Goal: Task Accomplishment & Management: Complete application form

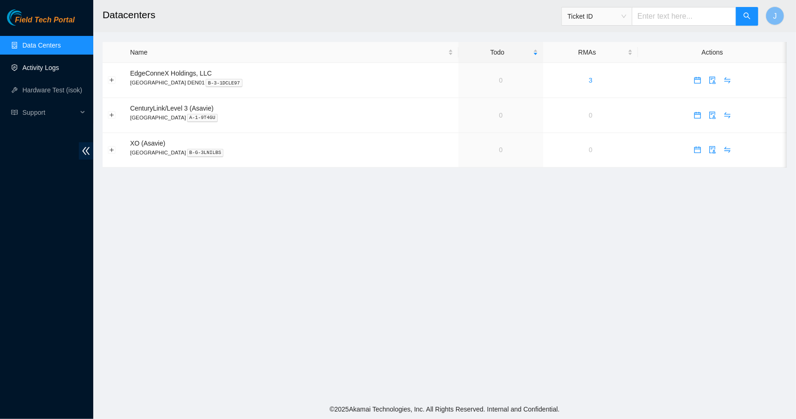
click at [53, 65] on link "Activity Logs" at bounding box center [40, 67] width 37 height 7
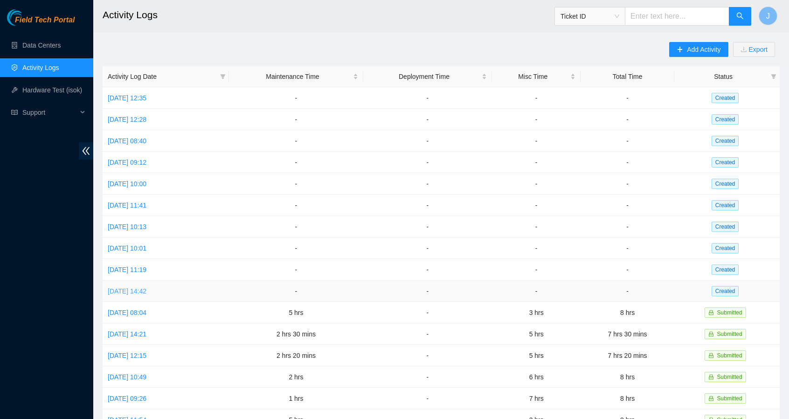
click at [135, 287] on link "[DATE] 14:42" at bounding box center [127, 290] width 39 height 7
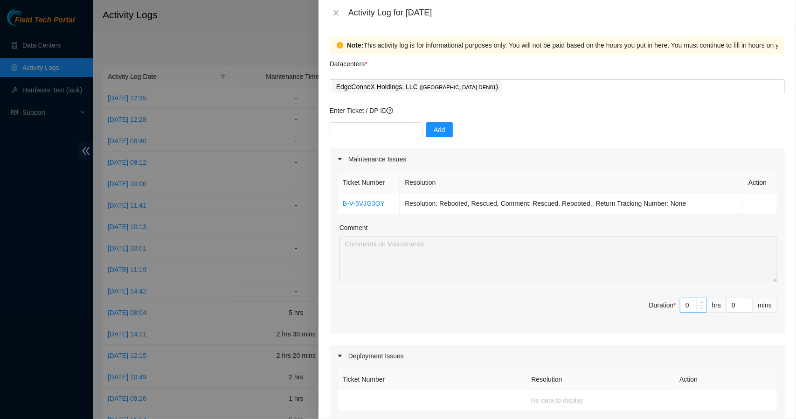
click at [683, 305] on input "0" at bounding box center [694, 305] width 26 height 14
type input "1"
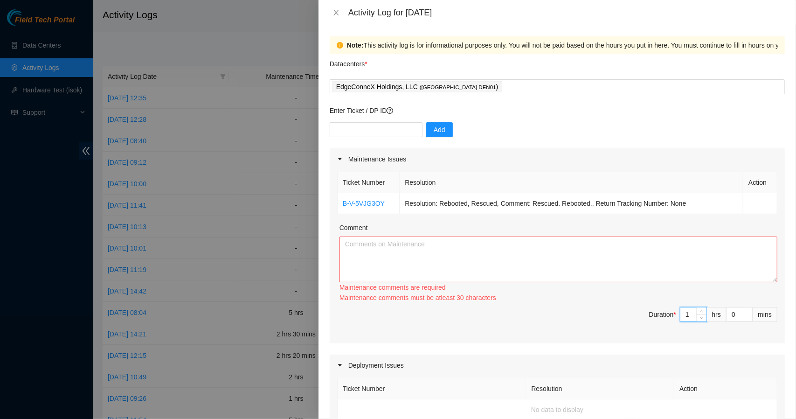
type input "1"
click at [605, 252] on textarea "Comment" at bounding box center [559, 260] width 438 height 46
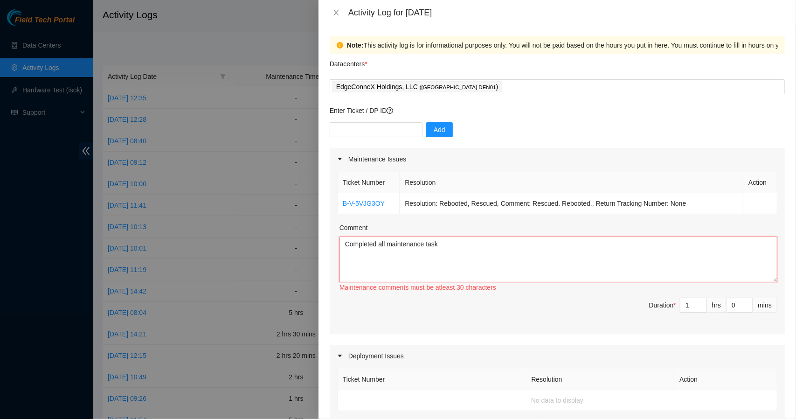
click at [605, 252] on textarea "Completed all maintenance task" at bounding box center [559, 260] width 438 height 46
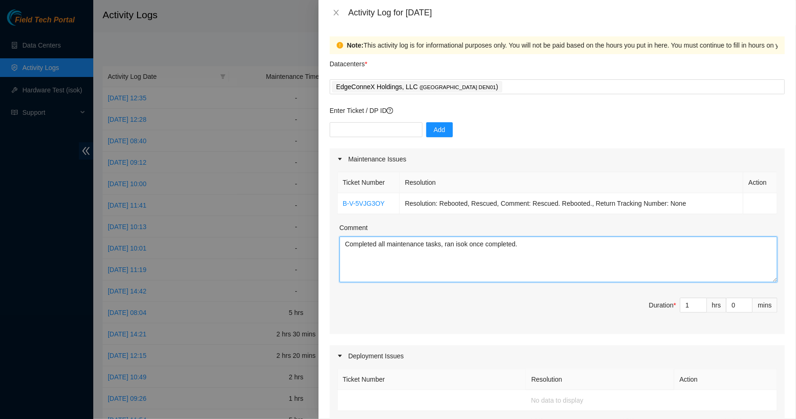
type textarea "Completed all maintenance tasks, ran isok once completed."
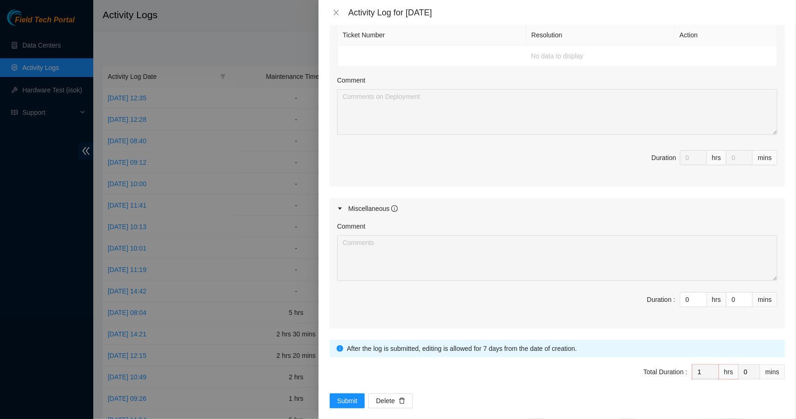
scroll to position [353, 0]
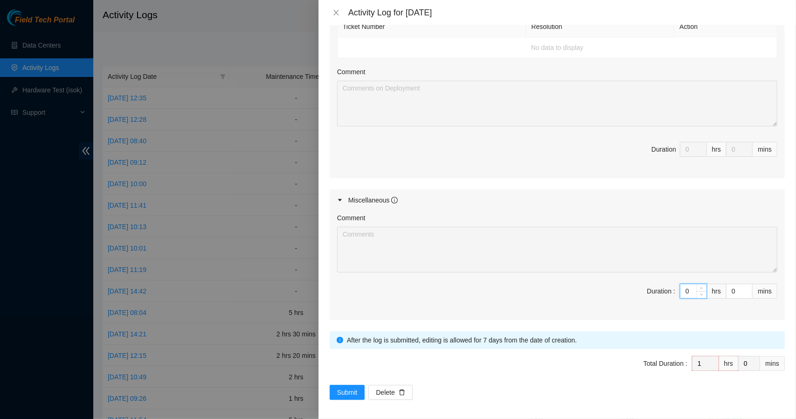
click at [686, 289] on input "0" at bounding box center [694, 291] width 26 height 14
type input "7"
type input "8"
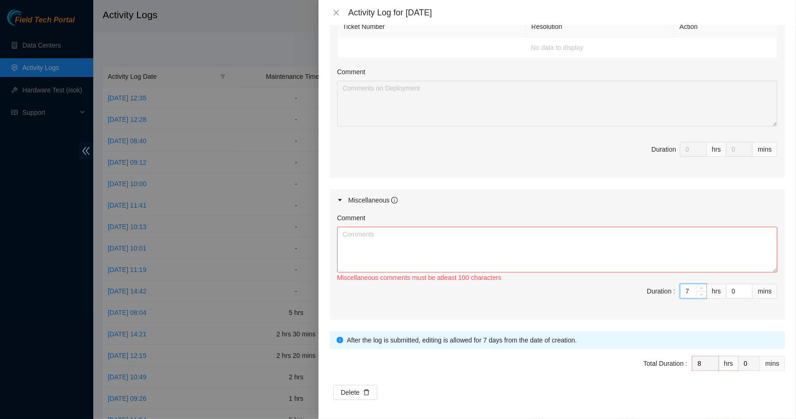
type input "7"
click at [623, 245] on textarea "Comment" at bounding box center [557, 250] width 440 height 46
paste textarea "DP83581"
type textarea "D"
paste textarea "DP83581"
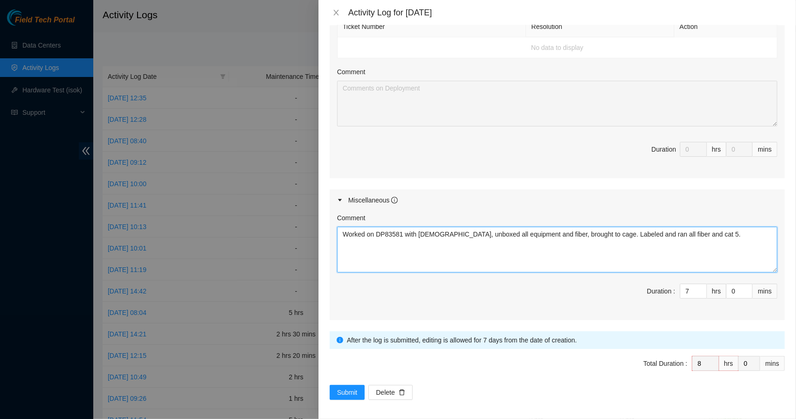
drag, startPoint x: 699, startPoint y: 234, endPoint x: 338, endPoint y: 239, distance: 360.7
click at [338, 239] on textarea "Worked on DP83581 with [DEMOGRAPHIC_DATA], unboxed all equipment and fiber, bro…" at bounding box center [557, 250] width 440 height 46
type textarea "Worked on DP83581 with [DEMOGRAPHIC_DATA], unboxed all equipment and fiber, bro…"
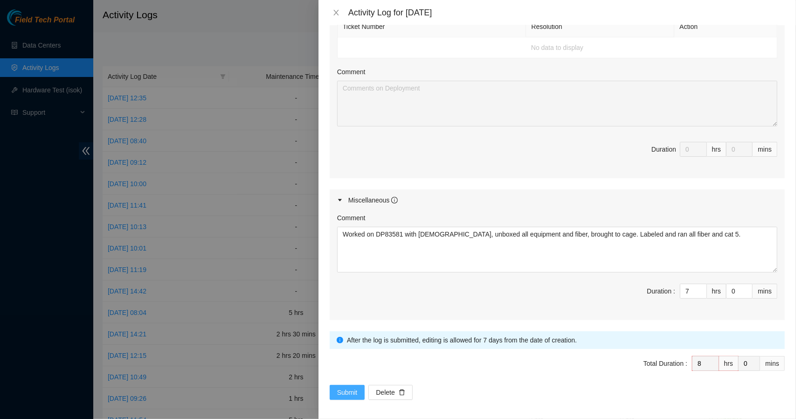
click at [345, 391] on span "Submit" at bounding box center [347, 392] width 21 height 10
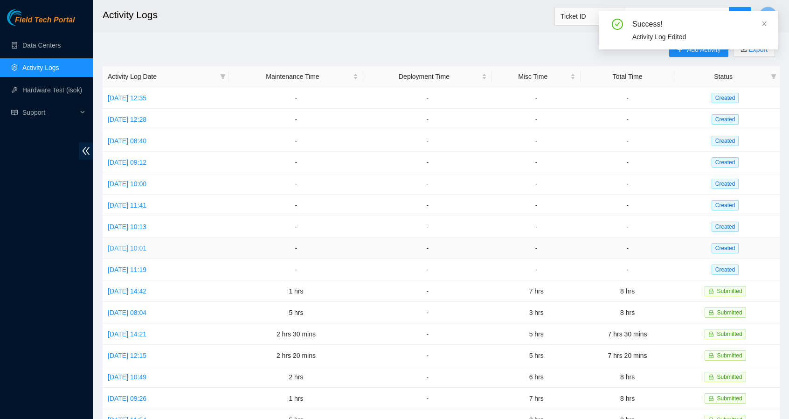
click at [146, 244] on link "[DATE] 10:01" at bounding box center [127, 247] width 39 height 7
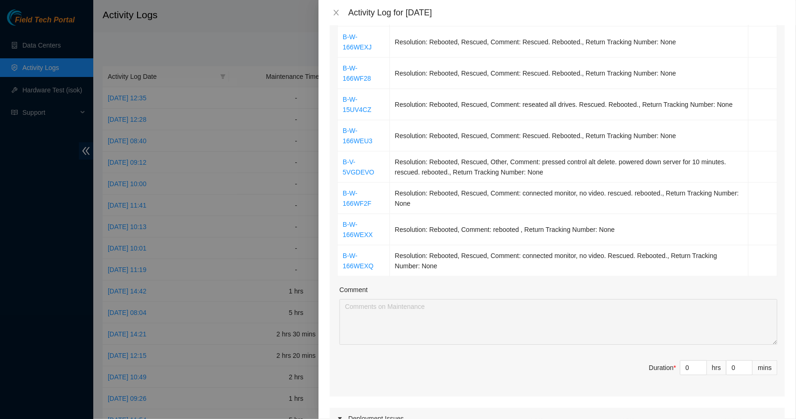
scroll to position [947, 0]
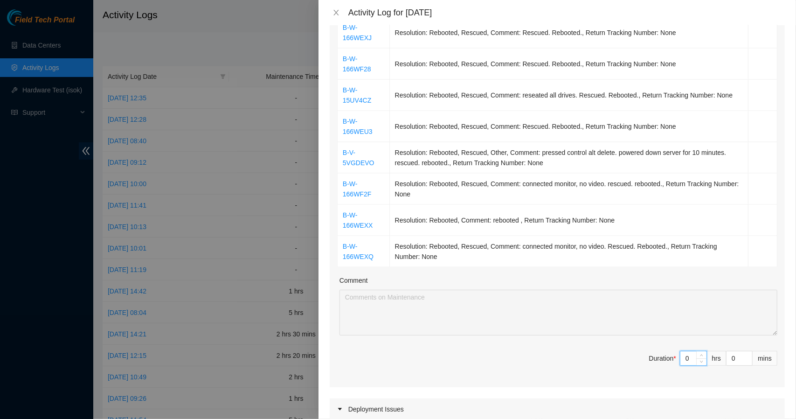
click at [684, 351] on input "0" at bounding box center [694, 358] width 26 height 14
type input "5"
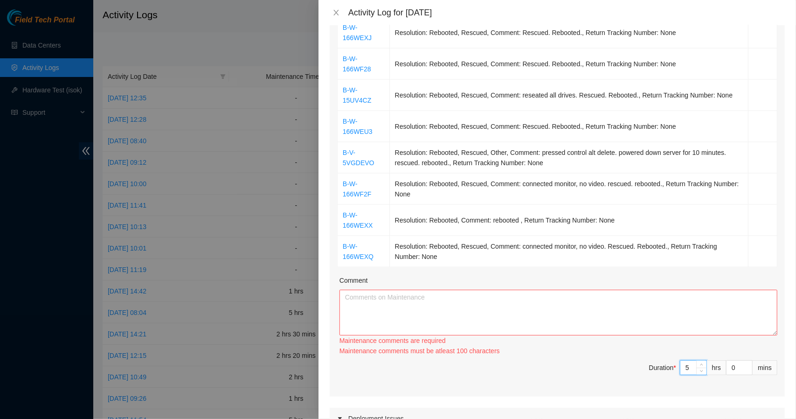
type input "5"
click at [623, 290] on textarea "Comment" at bounding box center [559, 313] width 438 height 46
type textarea "c"
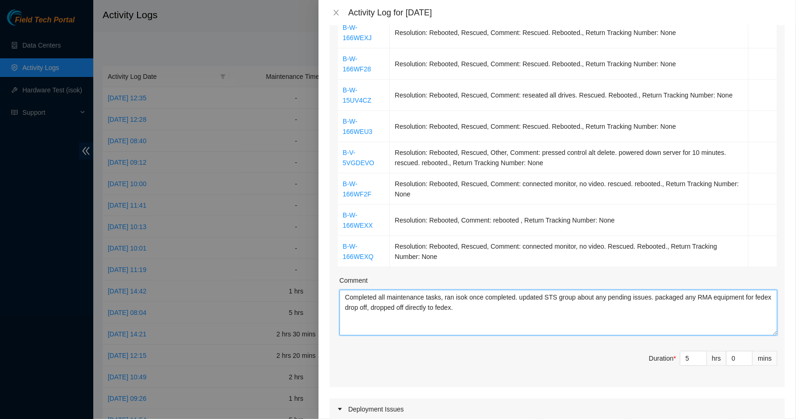
type textarea "Completed all maintenance tasks, ran isok once completed. updated STS group abo…"
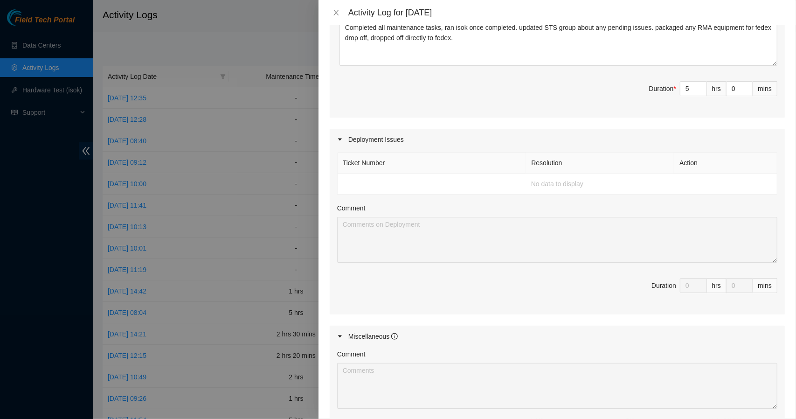
scroll to position [1291, 0]
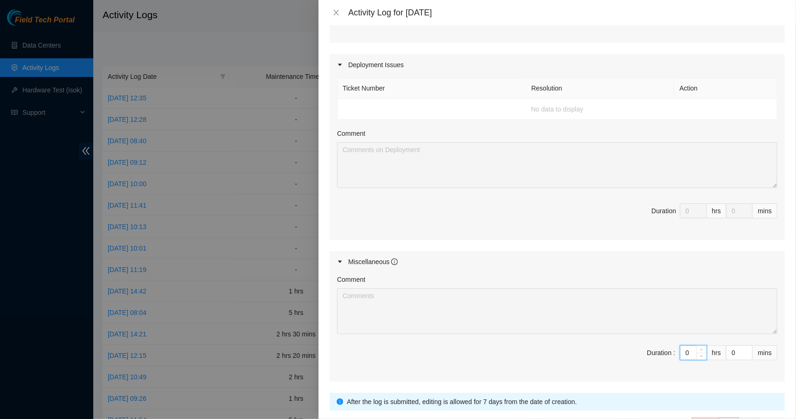
click at [686, 346] on input "0" at bounding box center [694, 353] width 26 height 14
type input "3"
type input "8"
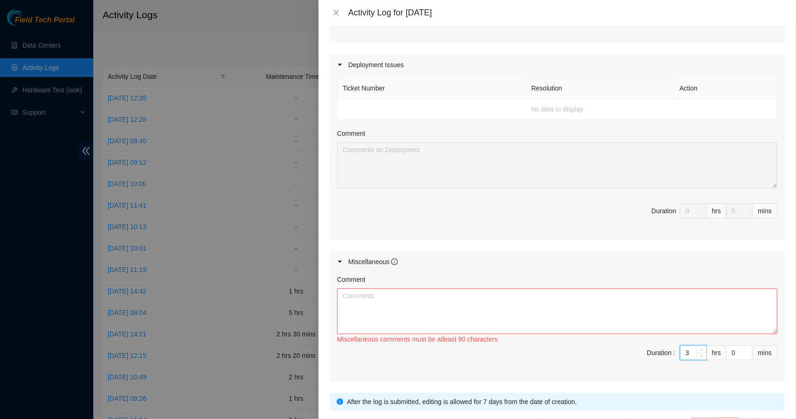
type input "3"
click at [611, 288] on textarea "Comment" at bounding box center [557, 311] width 440 height 46
paste textarea "Worked on DP83581 with [DEMOGRAPHIC_DATA], unboxed all equipment and fiber, bro…"
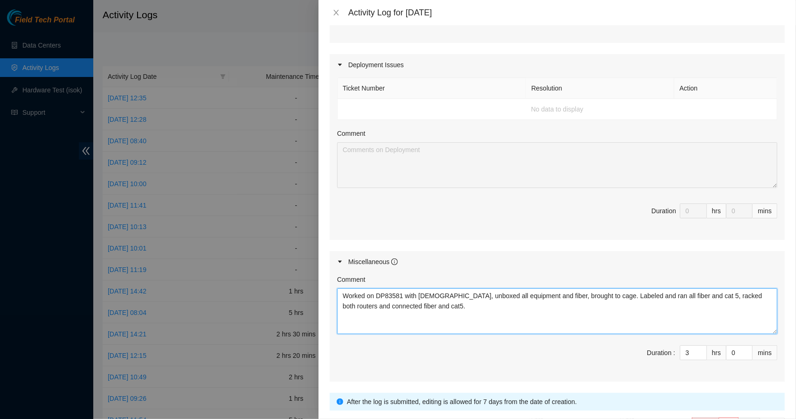
drag, startPoint x: 421, startPoint y: 293, endPoint x: 339, endPoint y: 275, distance: 83.9
click at [339, 288] on textarea "Worked on DP83581 with [DEMOGRAPHIC_DATA], unboxed all equipment and fiber, bro…" at bounding box center [557, 311] width 440 height 46
type textarea "Worked on DP83581 with [DEMOGRAPHIC_DATA], unboxed all equipment and fiber, bro…"
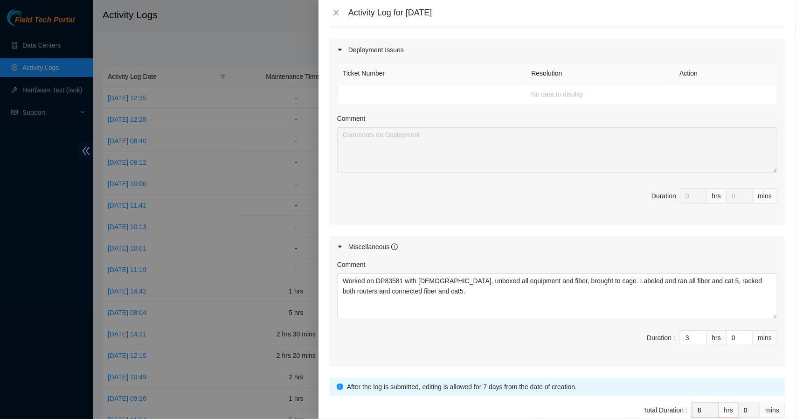
scroll to position [1338, 0]
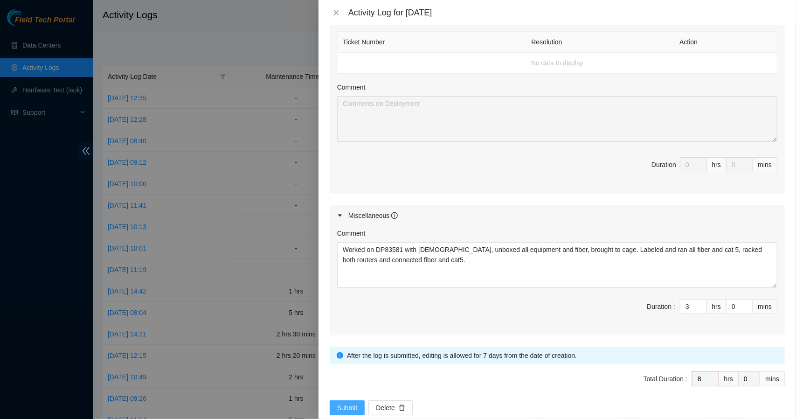
click at [347, 403] on span "Submit" at bounding box center [347, 408] width 21 height 10
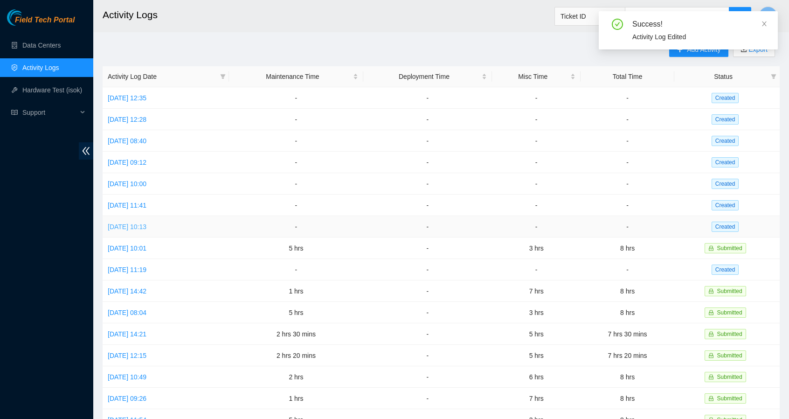
click at [146, 224] on link "[DATE] 10:13" at bounding box center [127, 226] width 39 height 7
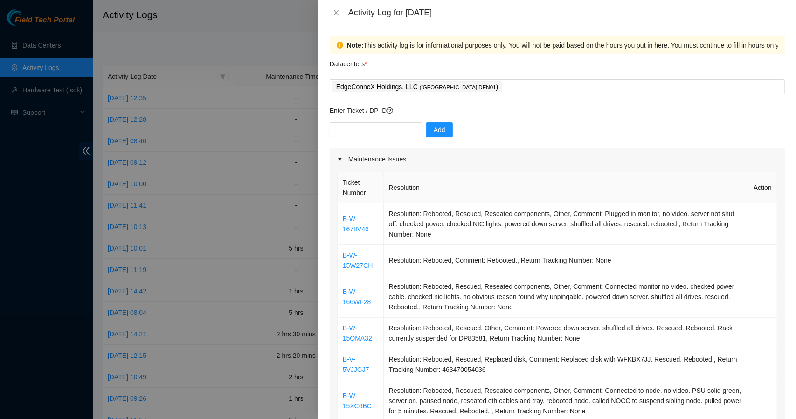
scroll to position [344, 0]
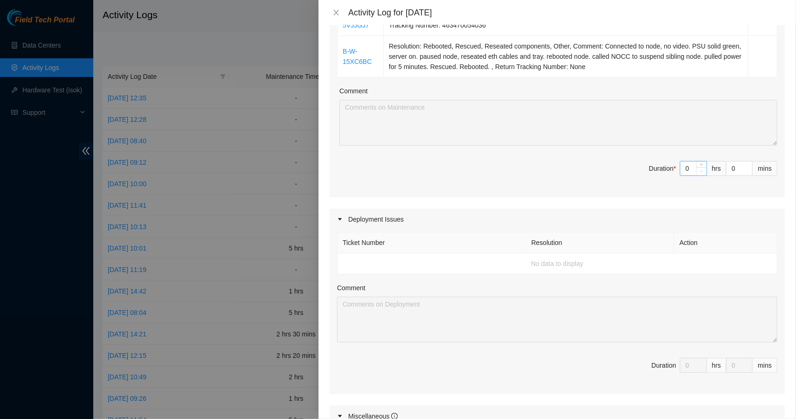
click at [697, 167] on span "Decrease Value" at bounding box center [702, 171] width 10 height 8
click at [684, 168] on input "0" at bounding box center [694, 168] width 26 height 14
type input "4"
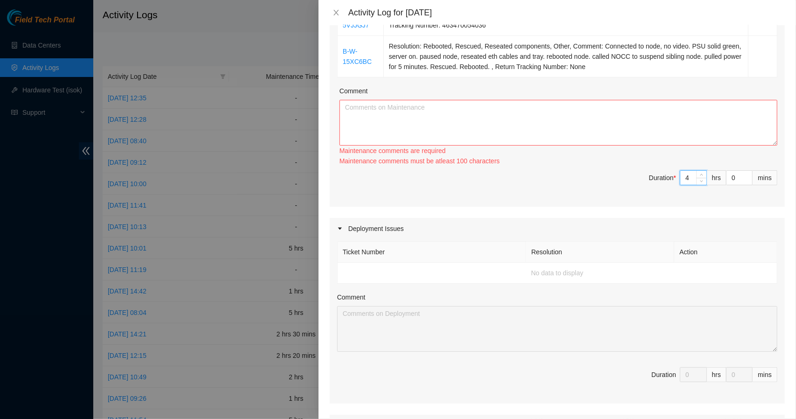
type input "4"
click at [607, 112] on textarea "Comment" at bounding box center [559, 123] width 438 height 46
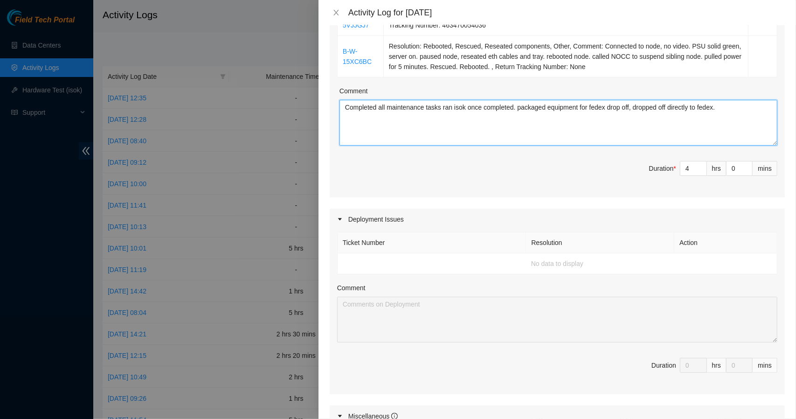
type textarea "Completed all maintenance tasks ran isok once completed. packaged equipment for…"
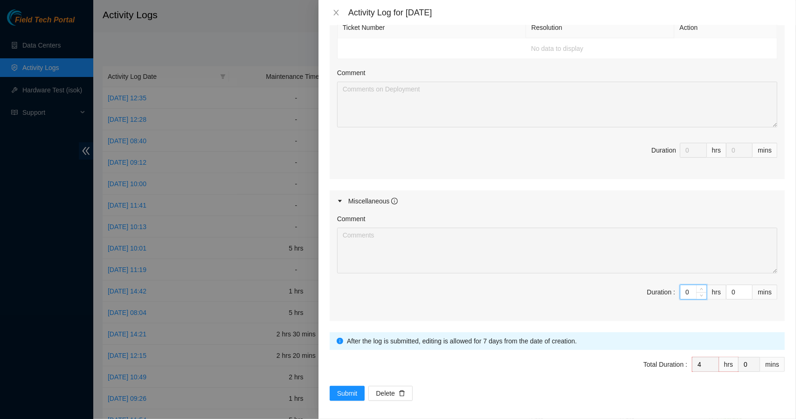
click at [685, 287] on input "0" at bounding box center [694, 292] width 26 height 14
type input "4"
type input "8"
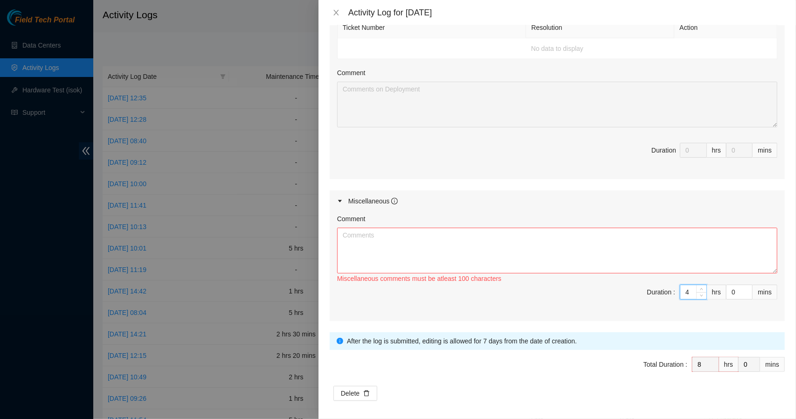
paste input "Worked on DP83581 with [DEMOGRAPHIC_DATA], unboxed all equipment and fiber, bro…"
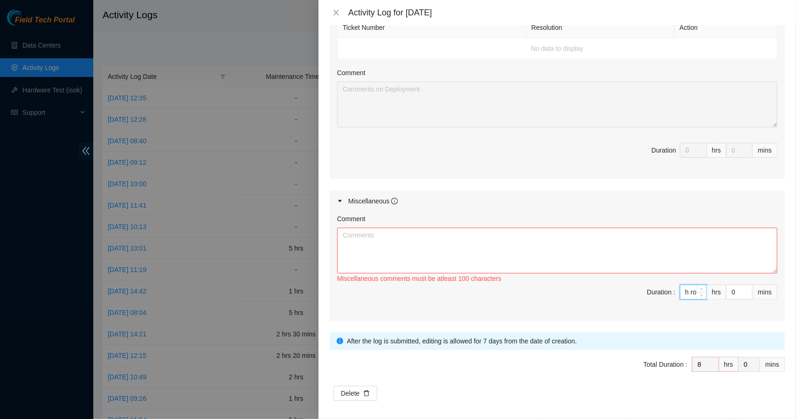
scroll to position [0, 1475]
type input "4"
click at [398, 230] on textarea "Comment" at bounding box center [557, 251] width 440 height 46
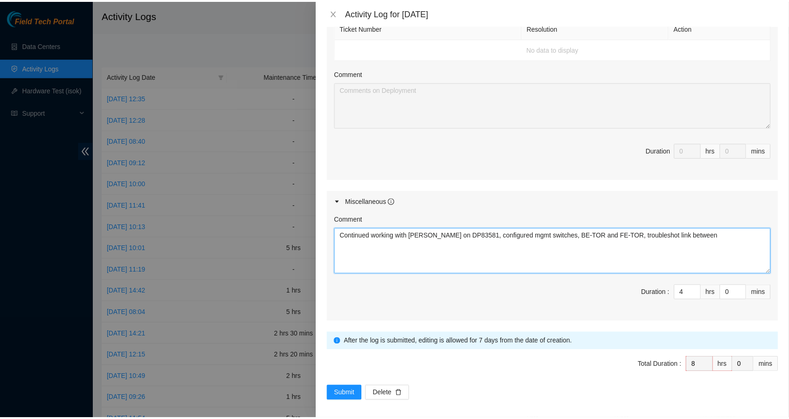
scroll to position [559, 0]
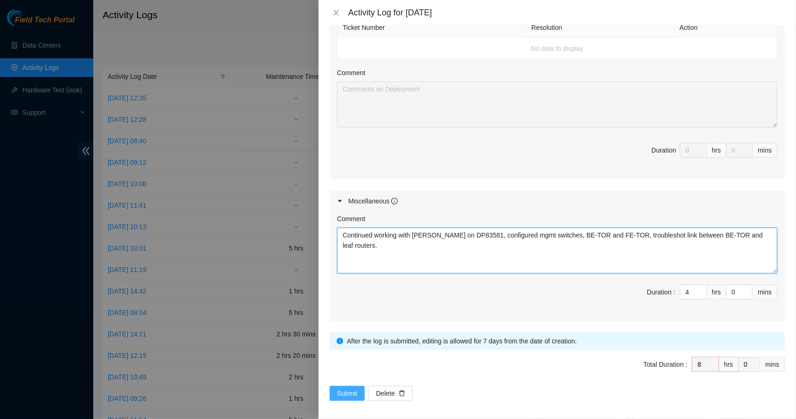
type textarea "Continued working with [PERSON_NAME] on DP83581, configured mgmt switches, BE-T…"
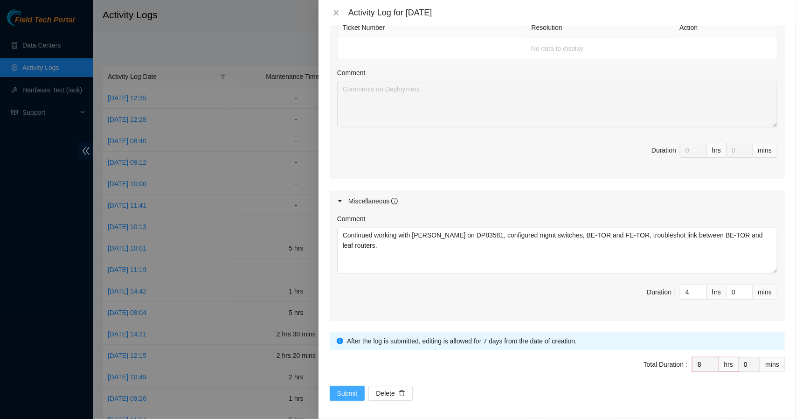
click at [347, 391] on span "Submit" at bounding box center [347, 393] width 21 height 10
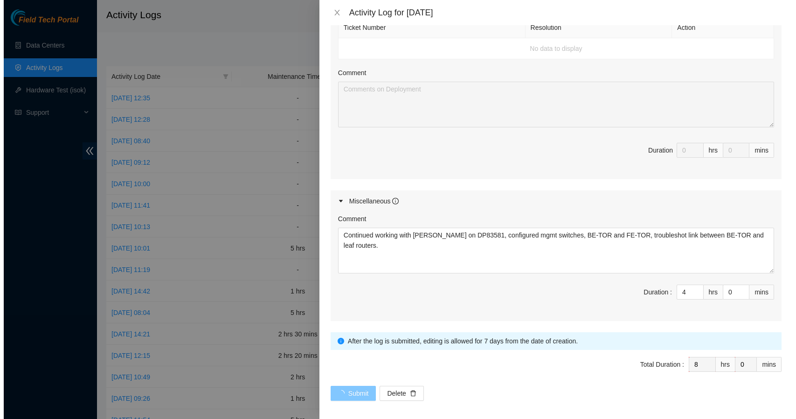
scroll to position [0, 0]
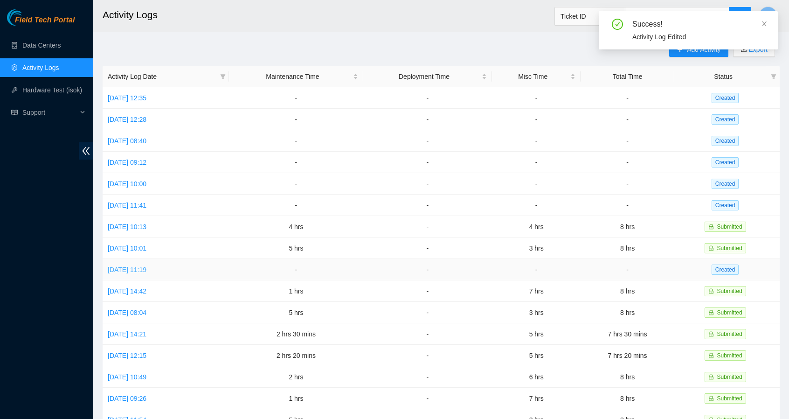
click at [146, 268] on link "[DATE] 11:19" at bounding box center [127, 269] width 39 height 7
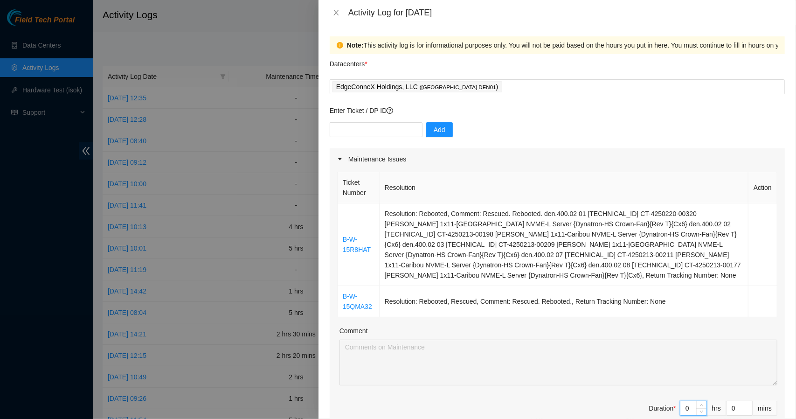
click at [682, 401] on input "0" at bounding box center [694, 408] width 26 height 14
type input "3"
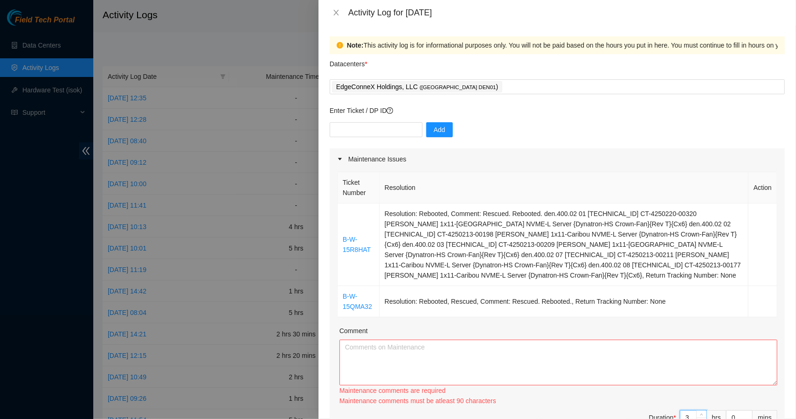
type input "3"
click at [625, 343] on textarea "Comment" at bounding box center [559, 363] width 438 height 46
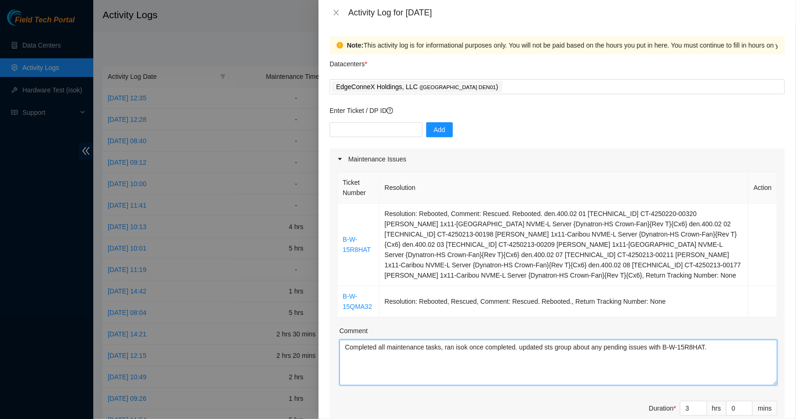
type textarea "Completed all maintenance tasks, ran isok once completed. updated sts group abo…"
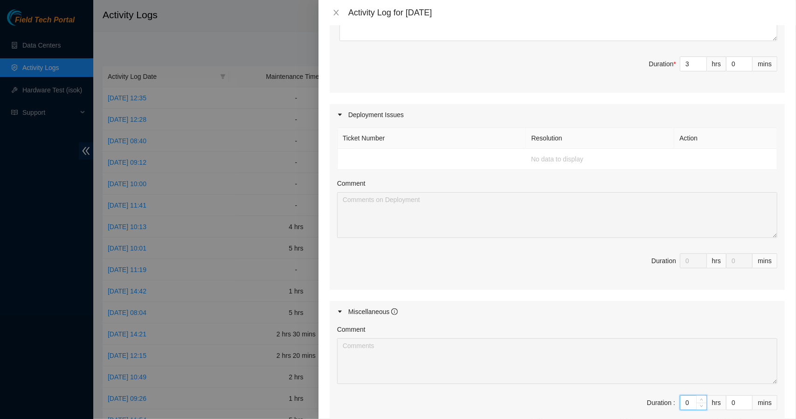
click at [686, 396] on input "0" at bounding box center [694, 403] width 26 height 14
type input "7"
type input "10"
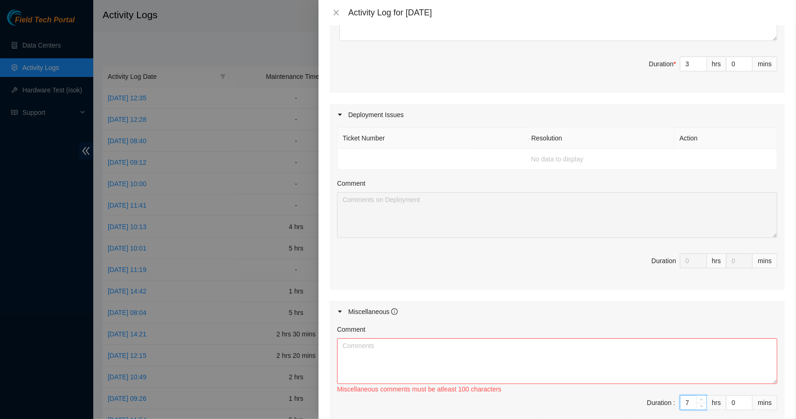
type input "7"
click at [570, 338] on textarea "Comment" at bounding box center [557, 361] width 440 height 46
click at [362, 338] on textarea "Worked with [PERSON_NAME] on DP83581," at bounding box center [557, 361] width 440 height 46
click at [505, 338] on textarea "Continued working with [PERSON_NAME] on DP83581," at bounding box center [557, 361] width 440 height 46
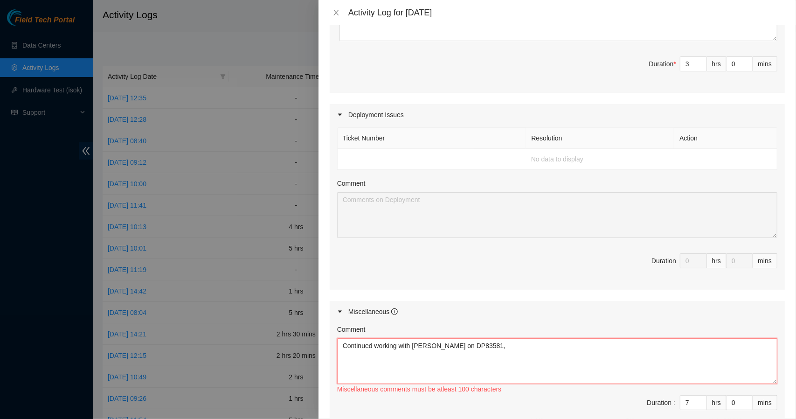
click at [505, 338] on textarea "Continued working with [PERSON_NAME] on DP83581," at bounding box center [557, 361] width 440 height 46
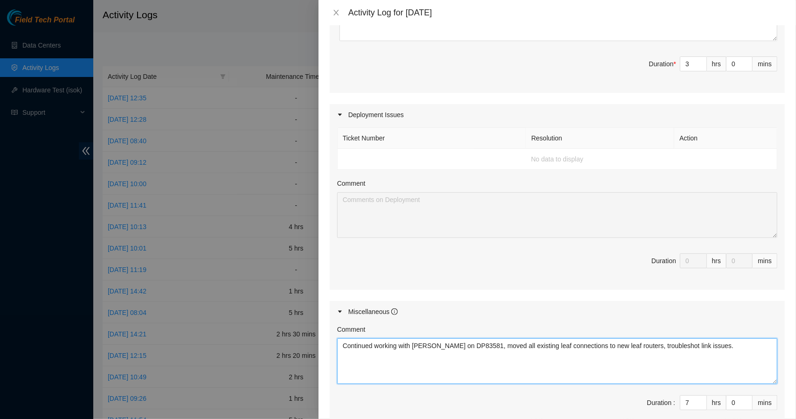
type textarea "Continued working with [PERSON_NAME] on DP83581, moved all existing leaf connec…"
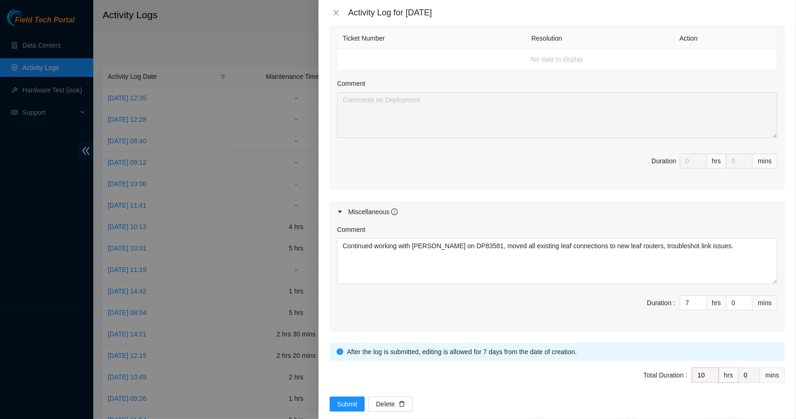
scroll to position [445, 0]
click at [350, 398] on span "Submit" at bounding box center [347, 403] width 21 height 10
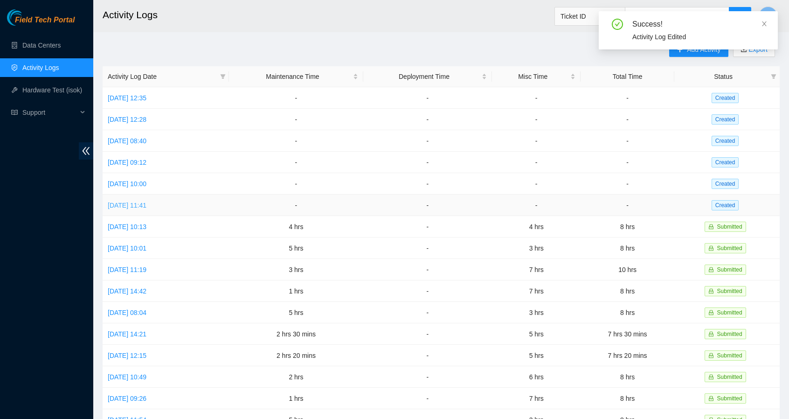
click at [146, 203] on link "[DATE] 11:41" at bounding box center [127, 205] width 39 height 7
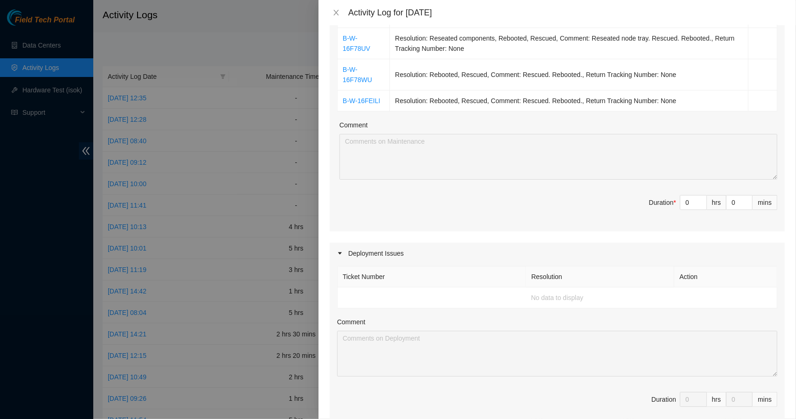
scroll to position [261, 0]
click at [686, 196] on input "0" at bounding box center [694, 201] width 26 height 14
type input "4"
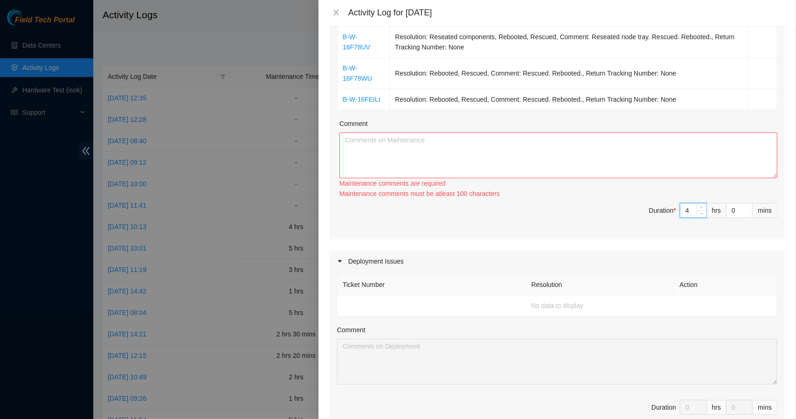
type input "4"
click at [606, 150] on textarea "Comment" at bounding box center [559, 156] width 438 height 46
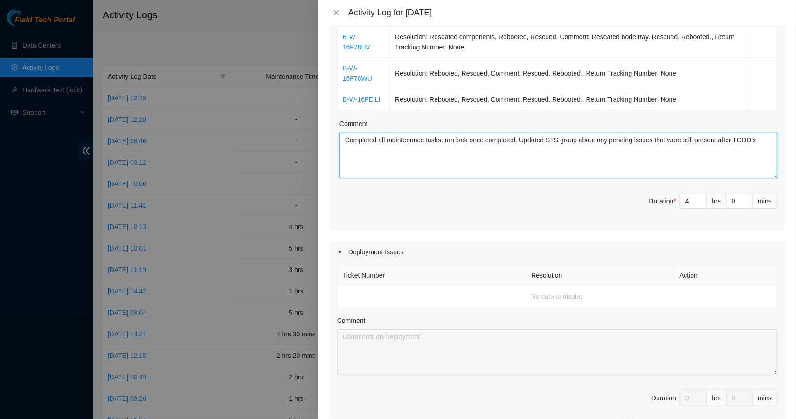
type textarea "Completed all maintenance tasks, ran isok once completed. Updated STS group abo…"
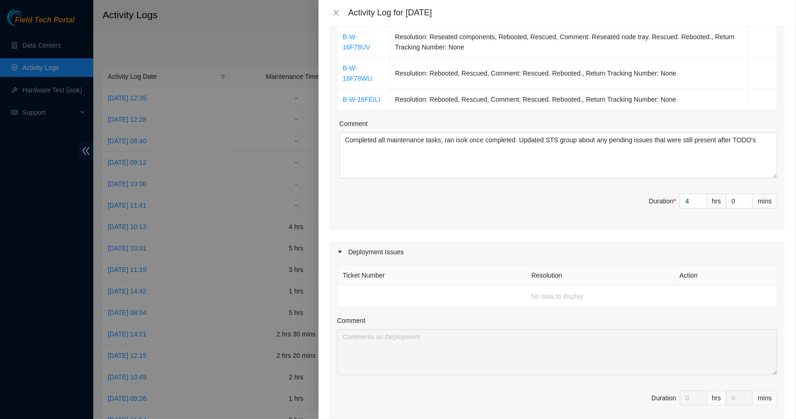
scroll to position [509, 0]
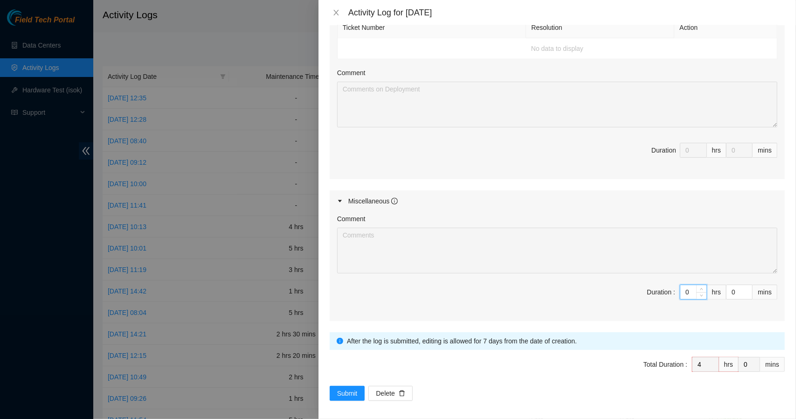
click at [686, 286] on input "0" at bounding box center [694, 292] width 26 height 14
type input "4"
type input "8"
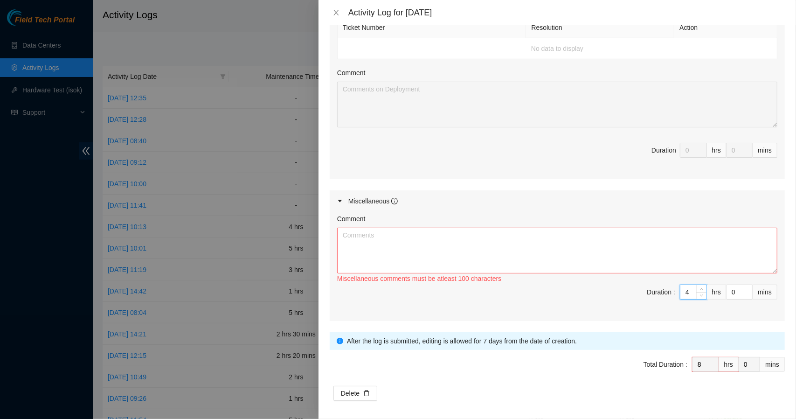
type input "4"
click at [613, 241] on textarea "Comment" at bounding box center [557, 251] width 440 height 46
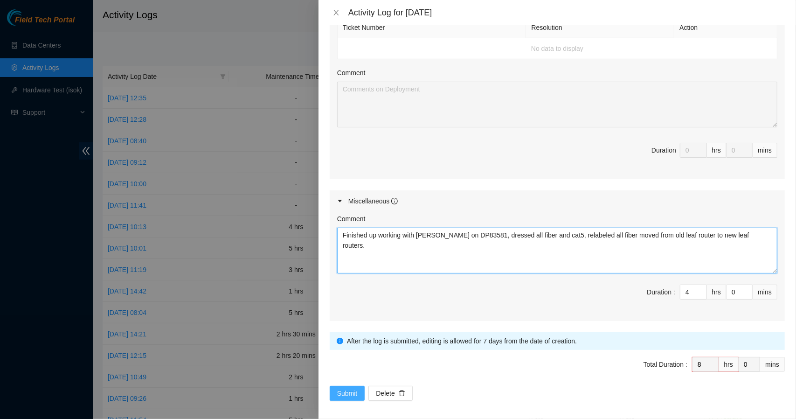
type textarea "Finished up working with [PERSON_NAME] on DP83581, dressed all fiber and cat5, …"
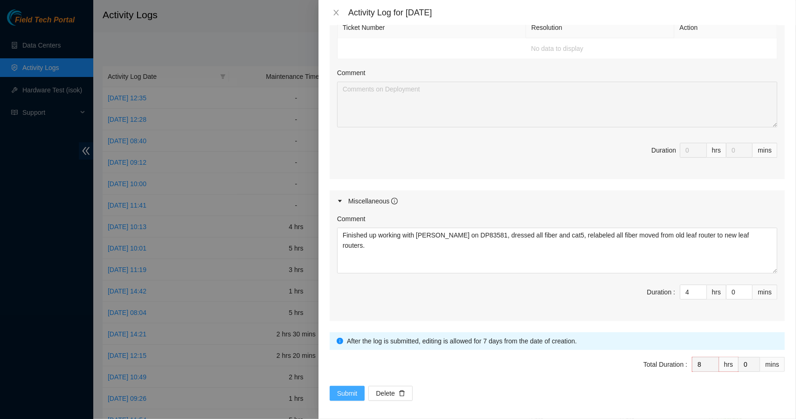
click at [340, 389] on span "Submit" at bounding box center [347, 393] width 21 height 10
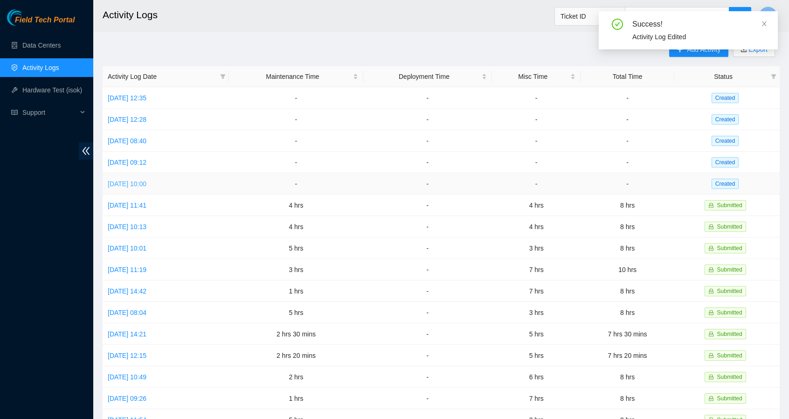
click at [144, 184] on link "[DATE] 10:00" at bounding box center [127, 183] width 39 height 7
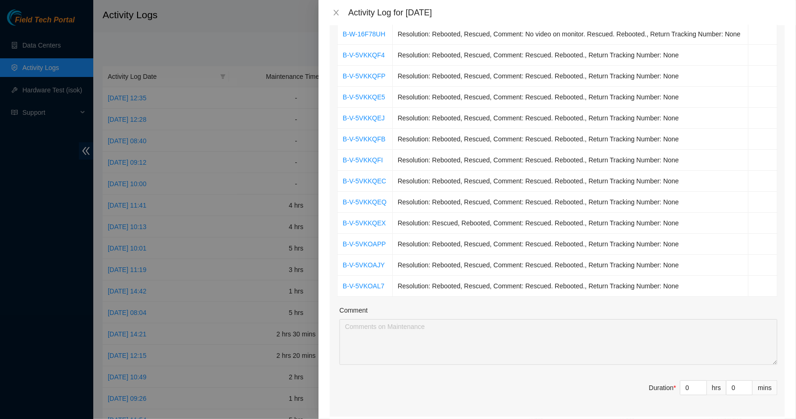
scroll to position [202, 0]
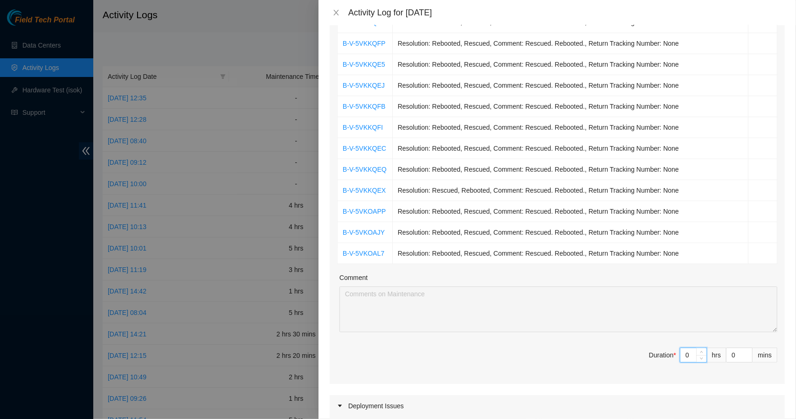
click at [682, 352] on input "0" at bounding box center [694, 355] width 26 height 14
type input "6"
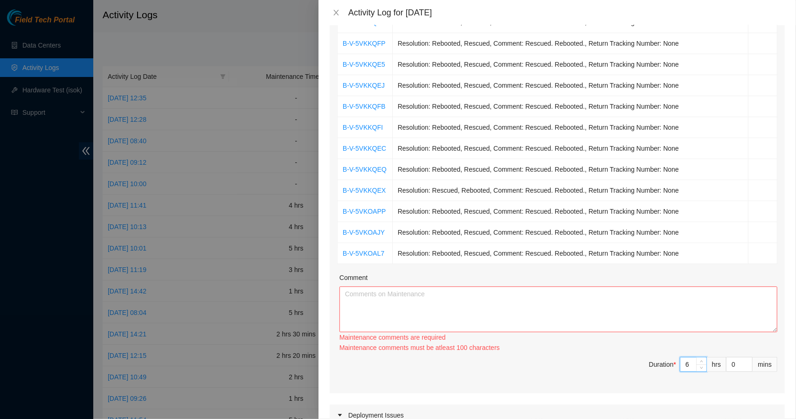
type input "6"
click at [559, 295] on textarea "Comment" at bounding box center [559, 309] width 438 height 46
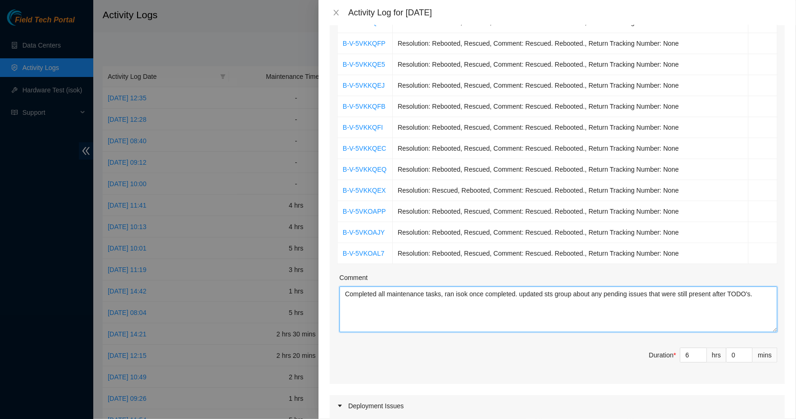
drag, startPoint x: 753, startPoint y: 293, endPoint x: 345, endPoint y: 293, distance: 408.2
click at [345, 293] on textarea "Completed all maintenance tasks, ran isok once completed. updated sts group abo…" at bounding box center [559, 309] width 438 height 46
type textarea "Completed all maintenance tasks, ran isok once completed. updated sts group abo…"
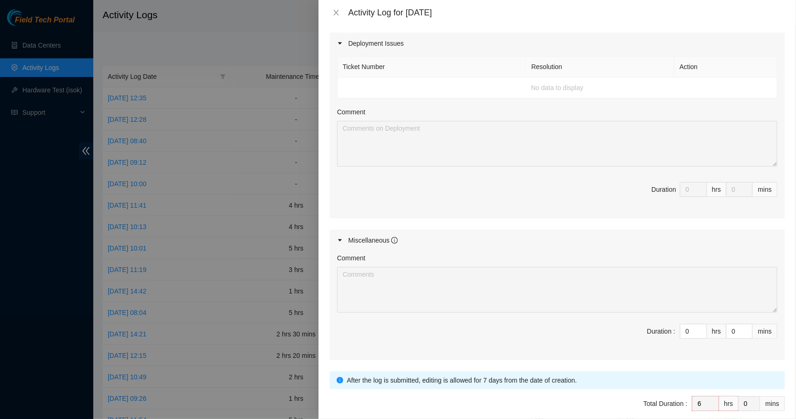
scroll to position [603, 0]
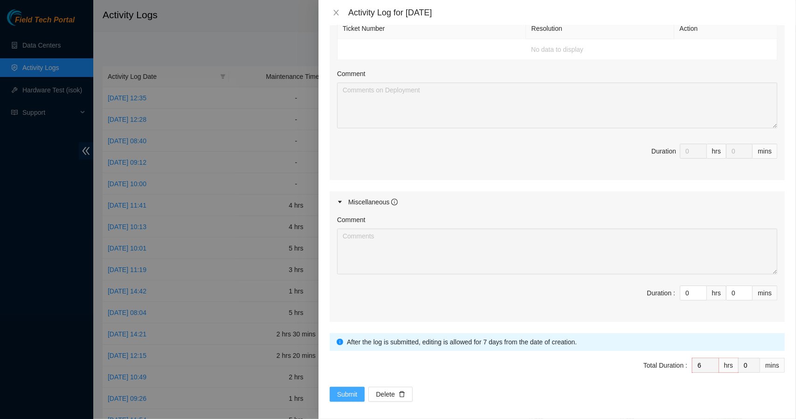
click at [350, 389] on span "Submit" at bounding box center [347, 394] width 21 height 10
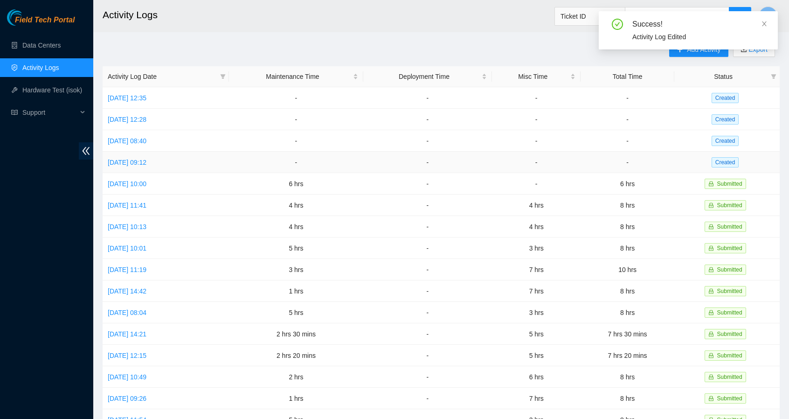
click at [157, 167] on td "[DATE] 09:12" at bounding box center [166, 162] width 126 height 21
click at [146, 164] on link "[DATE] 09:12" at bounding box center [127, 162] width 39 height 7
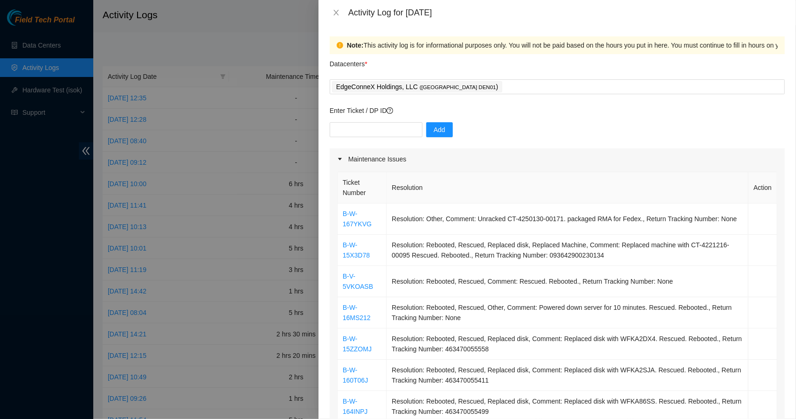
scroll to position [344, 0]
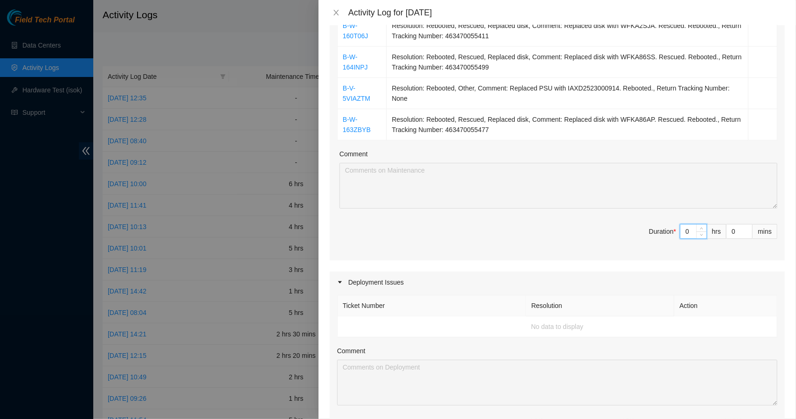
click at [683, 230] on input "0" at bounding box center [694, 231] width 26 height 14
type input "7"
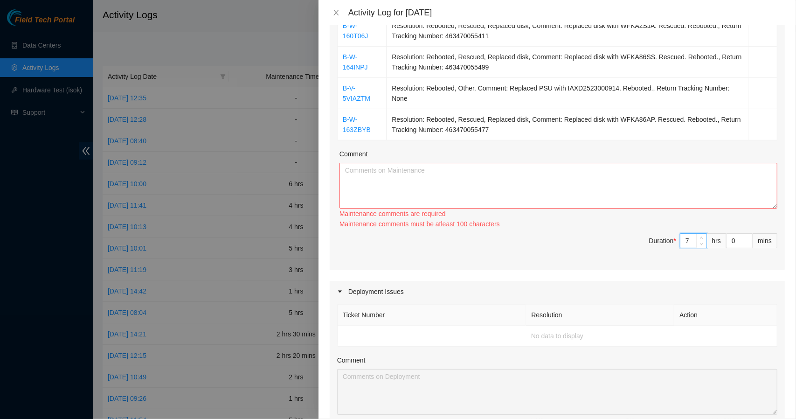
type input "7"
click at [625, 165] on textarea "Comment" at bounding box center [559, 186] width 438 height 46
paste textarea "Completed all maintenance tasks, ran isok once completed. updated sts group abo…"
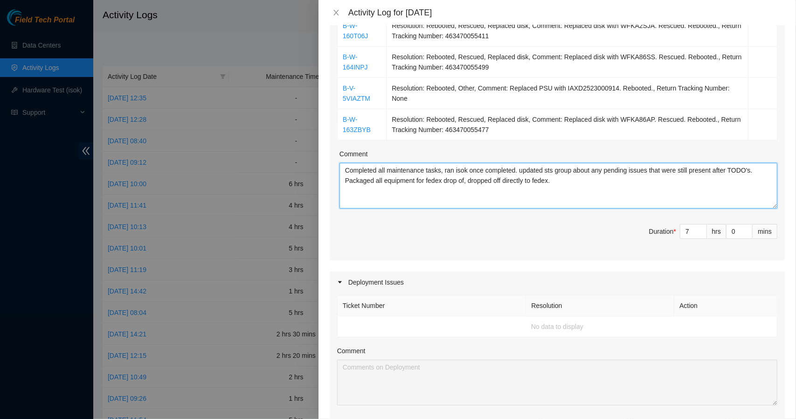
drag, startPoint x: 556, startPoint y: 184, endPoint x: 336, endPoint y: 166, distance: 221.0
click at [336, 166] on div "Ticket Number Resolution Action B-W-167YKVG Resolution: Other, Comment: Unracke…" at bounding box center [557, 43] width 455 height 435
type textarea "Completed all maintenance tasks, ran isok once completed. updated sts group abo…"
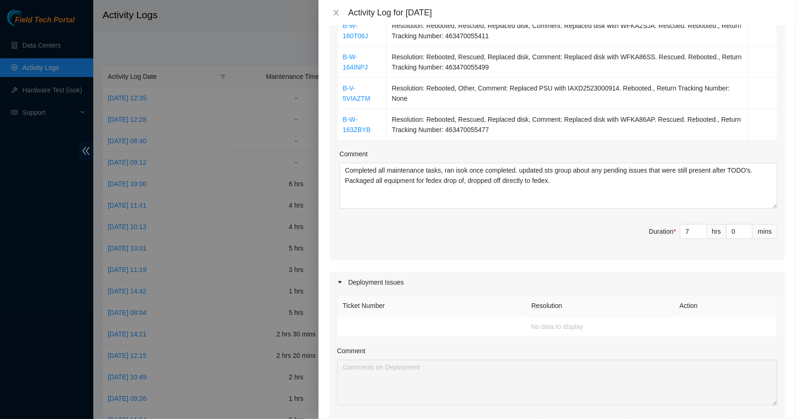
scroll to position [622, 0]
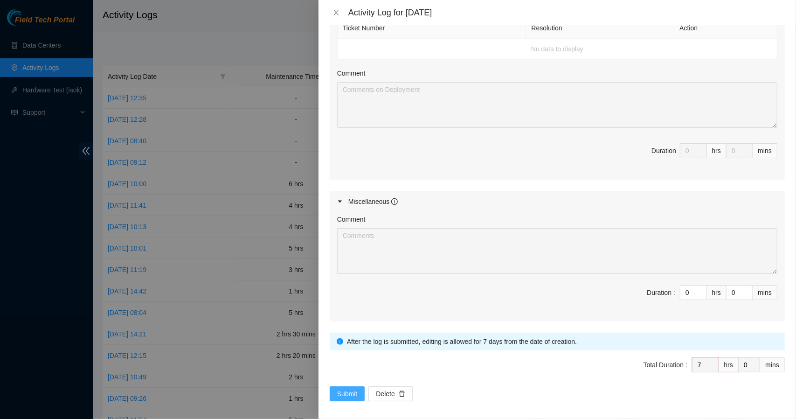
click at [356, 389] on span "Submit" at bounding box center [347, 394] width 21 height 10
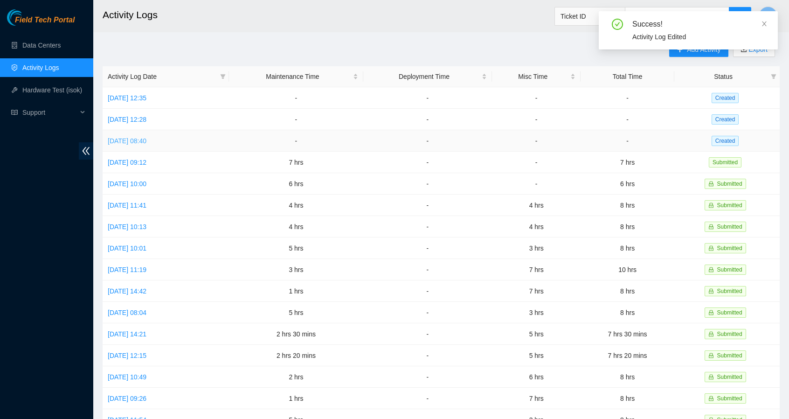
click at [146, 140] on link "[DATE] 08:40" at bounding box center [127, 140] width 39 height 7
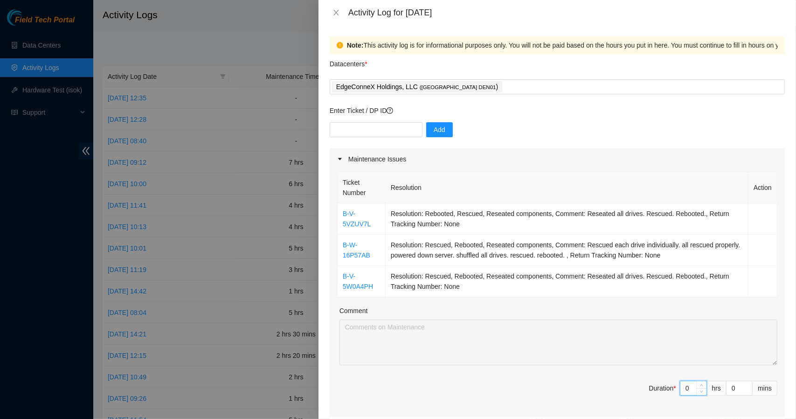
click at [683, 391] on input "0" at bounding box center [694, 388] width 26 height 14
type input "3"
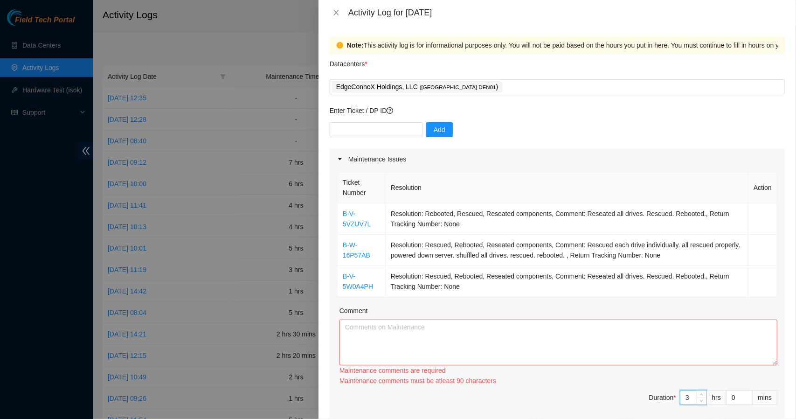
type input "3"
click at [666, 335] on textarea "Comment" at bounding box center [559, 343] width 438 height 46
paste textarea "Completed all maintenance tasks, ran isok once completed. updated sts group abo…"
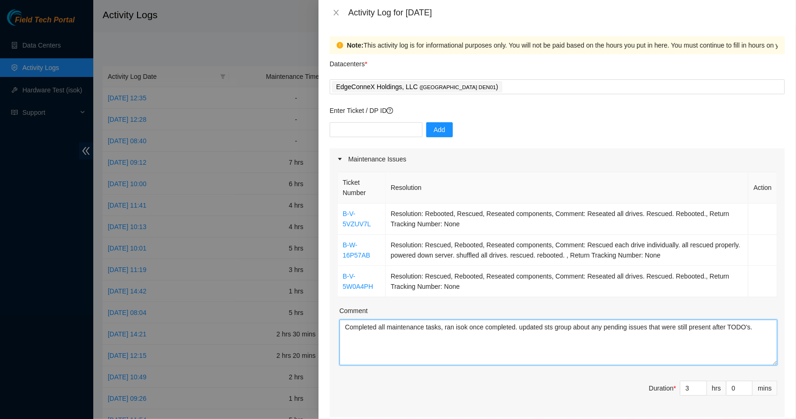
type textarea "Completed all maintenance tasks, ran isok once completed. updated sts group abo…"
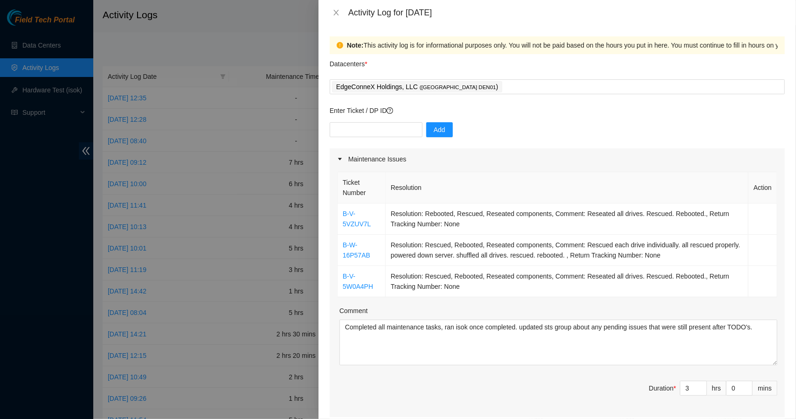
scroll to position [344, 0]
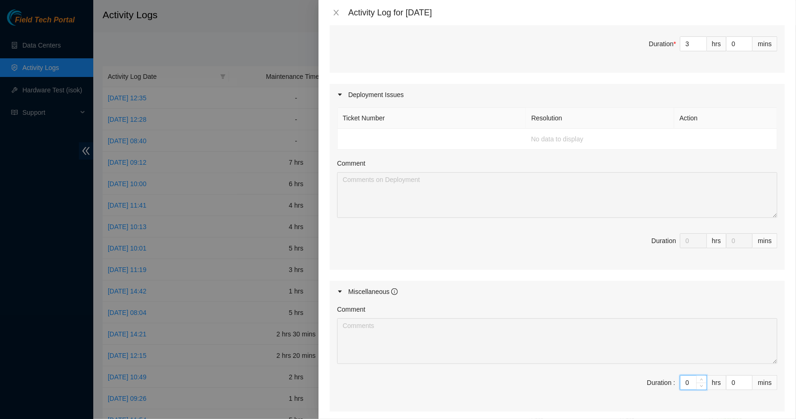
click at [685, 381] on input "0" at bounding box center [694, 383] width 26 height 14
type input "4"
type input "7"
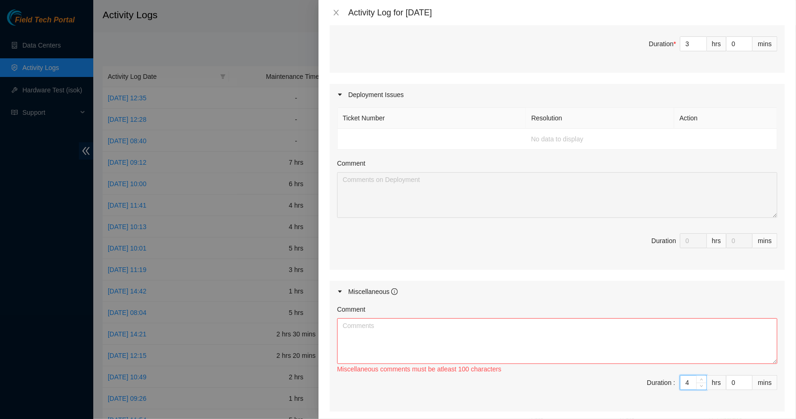
type input "4"
click at [496, 10] on div "Activity Log for [DATE]" at bounding box center [567, 12] width 437 height 10
click at [472, 322] on textarea "Comment" at bounding box center [557, 341] width 440 height 46
paste textarea "-W-13XHHO9"
click at [408, 324] on textarea "Worked with Angel on -W-13XHHO9" at bounding box center [557, 341] width 440 height 46
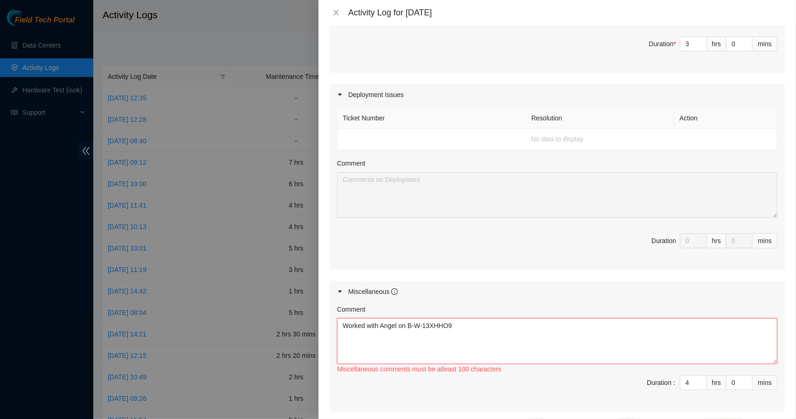
click at [464, 326] on textarea "Worked with Angel on B-W-13XHHO9" at bounding box center [557, 341] width 440 height 46
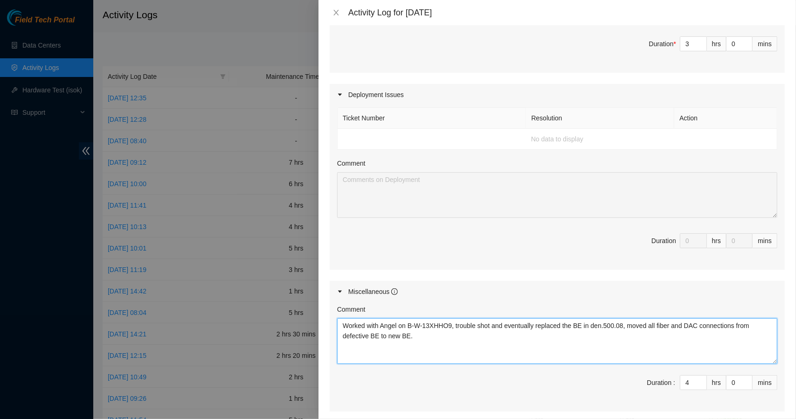
type textarea "Worked with Angel on B-W-13XHHO9, trouble shot and eventually replaced the BE i…"
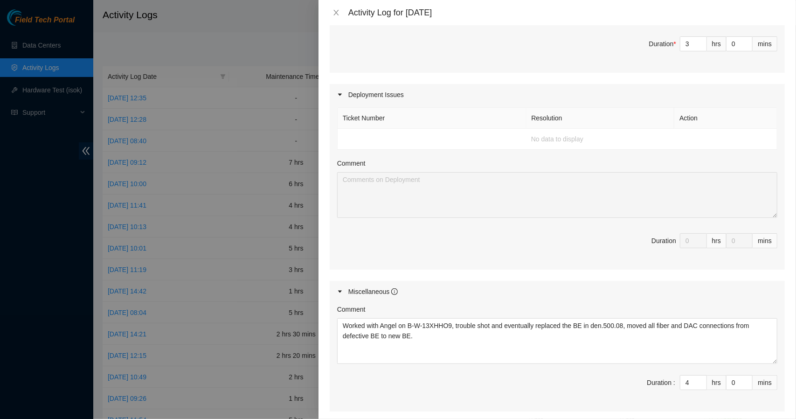
scroll to position [435, 0]
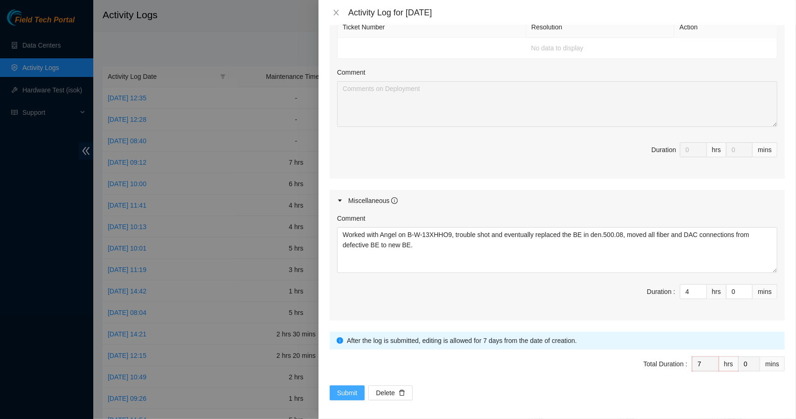
click at [349, 389] on span "Submit" at bounding box center [347, 393] width 21 height 10
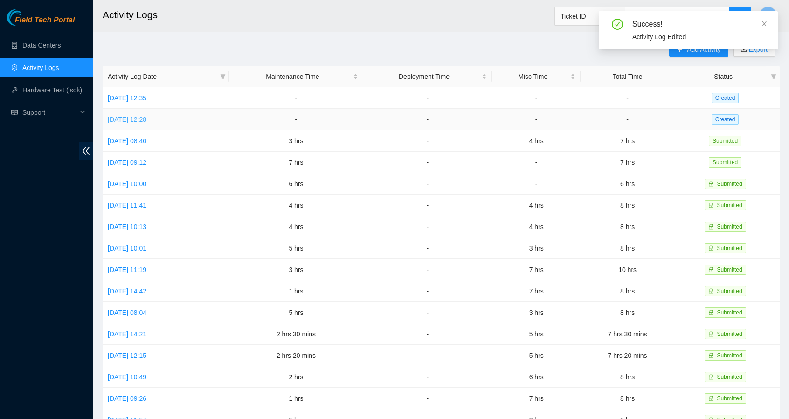
click at [146, 120] on link "[DATE] 12:28" at bounding box center [127, 119] width 39 height 7
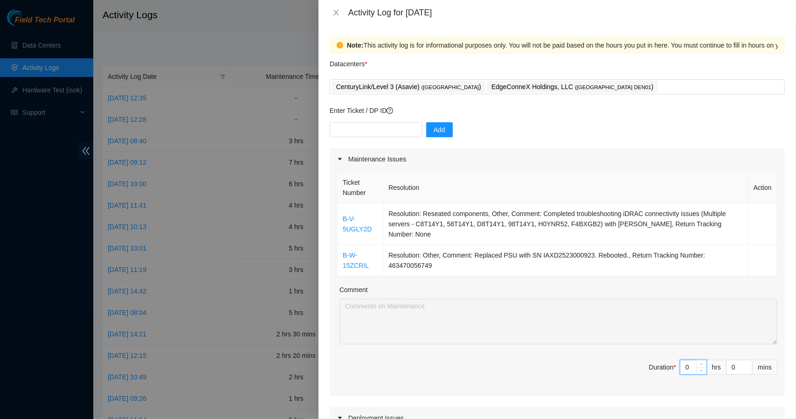
click at [687, 360] on input "0" at bounding box center [694, 367] width 26 height 14
type input "3"
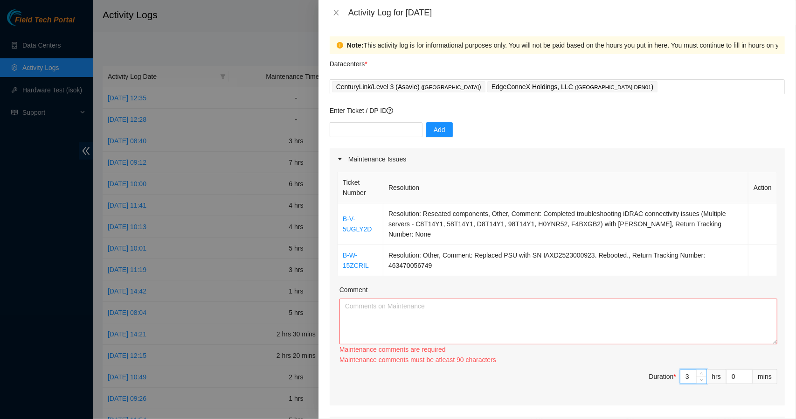
type input "3"
click at [614, 302] on textarea "Comment" at bounding box center [559, 322] width 438 height 46
paste textarea "-W-13XHHO9"
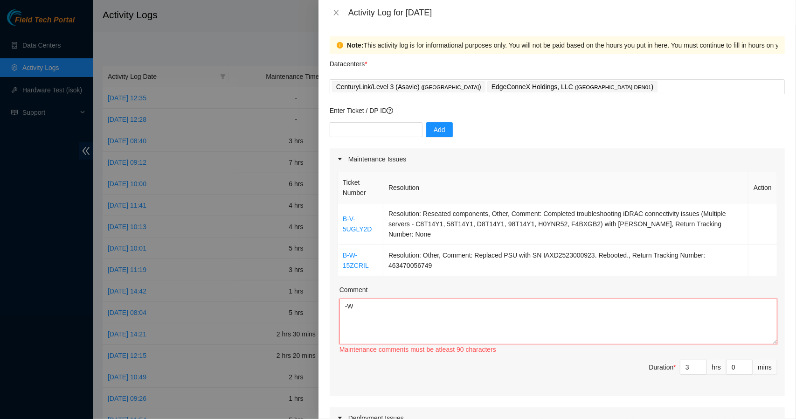
type textarea "-"
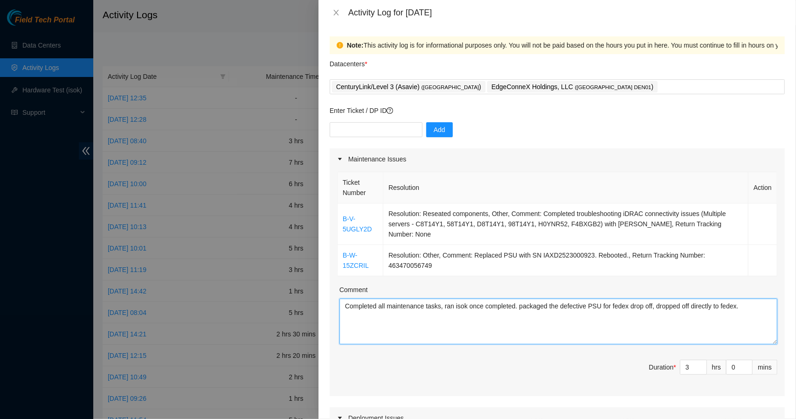
type textarea "Completed all maintenance tasks, ran isok once completed. packaged the defectiv…"
click at [689, 360] on input "3" at bounding box center [694, 367] width 26 height 14
type input "0"
type input "6"
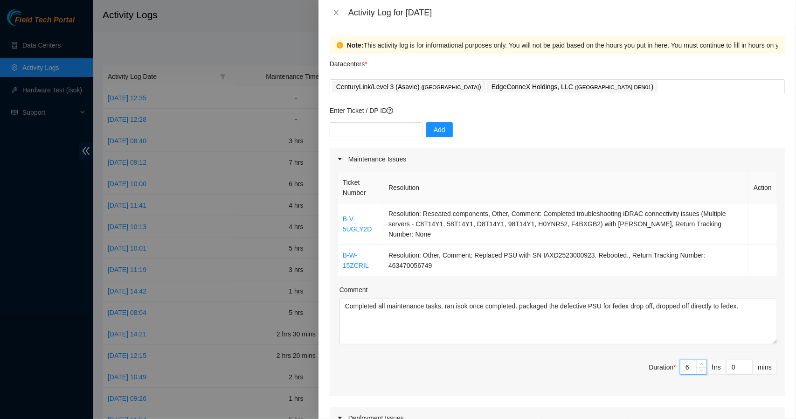
type input "0"
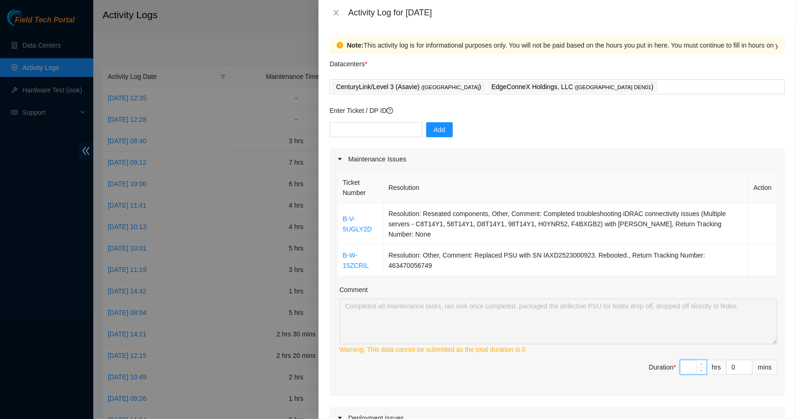
type input "7"
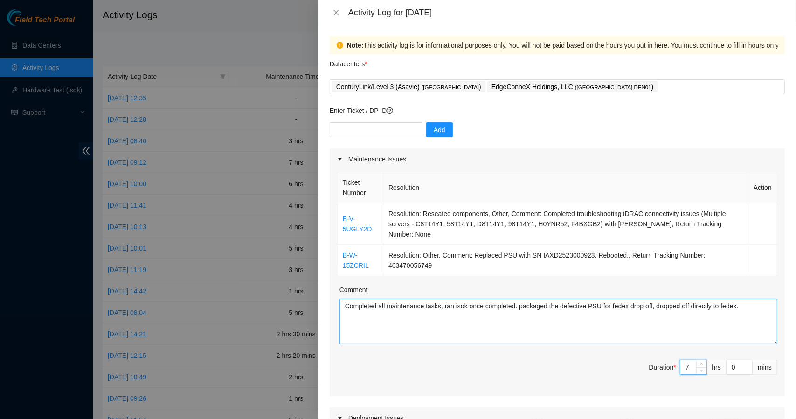
type input "7"
click at [746, 299] on textarea "Completed all maintenance tasks, ran isok once completed. packaged the defectiv…" at bounding box center [559, 322] width 438 height 46
type textarea "Completed all maintenance tasks, ran isok once completed. packaged the defectiv…"
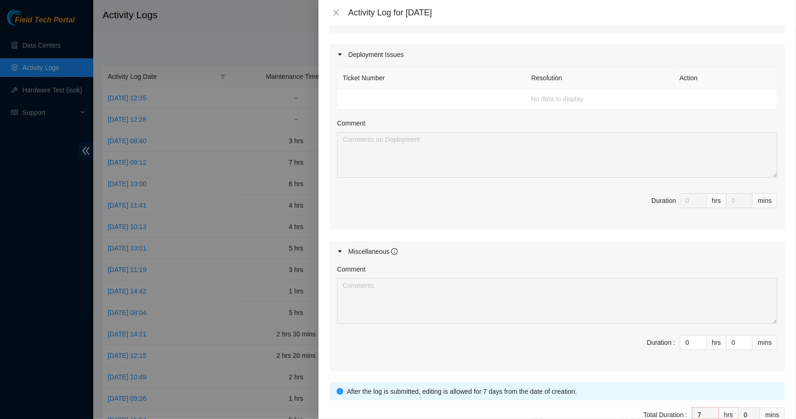
scroll to position [404, 0]
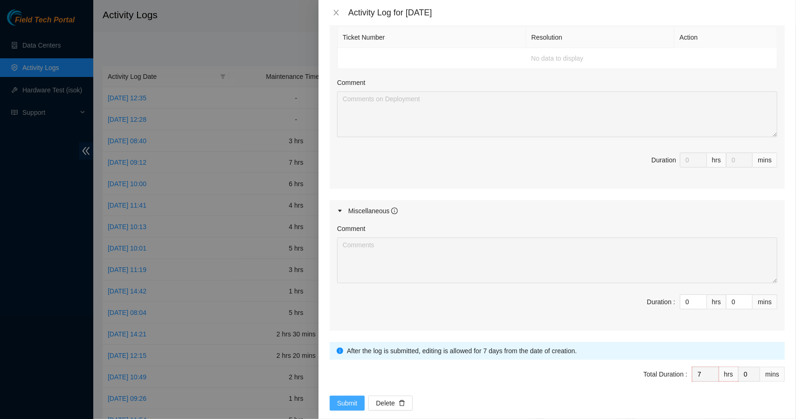
click at [350, 398] on span "Submit" at bounding box center [347, 403] width 21 height 10
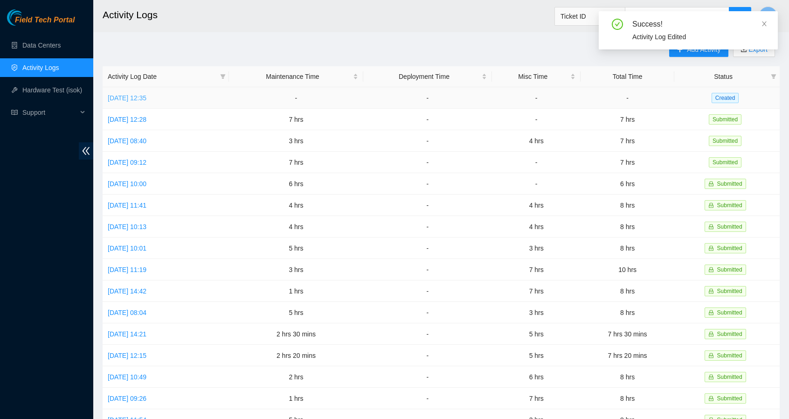
click at [146, 100] on link "[DATE] 12:35" at bounding box center [127, 97] width 39 height 7
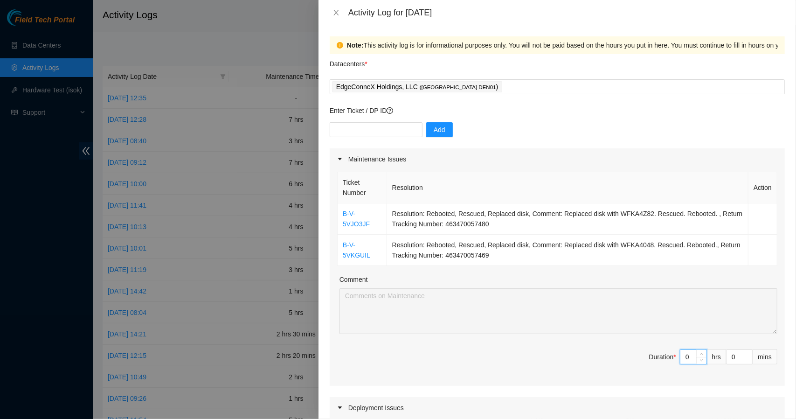
click at [690, 355] on input "0" at bounding box center [694, 357] width 26 height 14
type input "4"
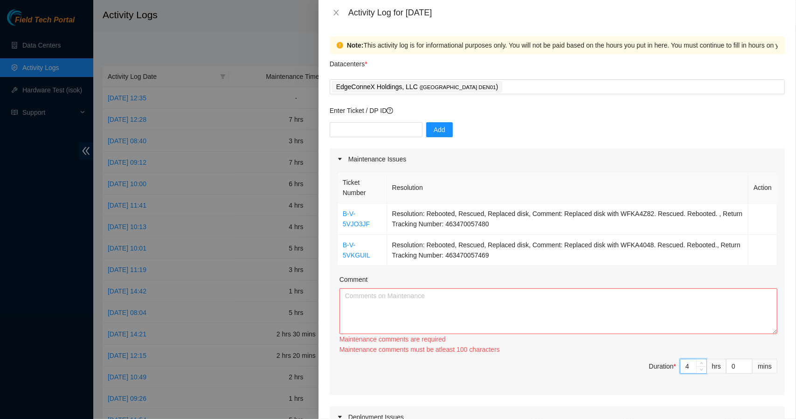
type input "4"
click at [632, 314] on textarea "Comment" at bounding box center [559, 311] width 438 height 46
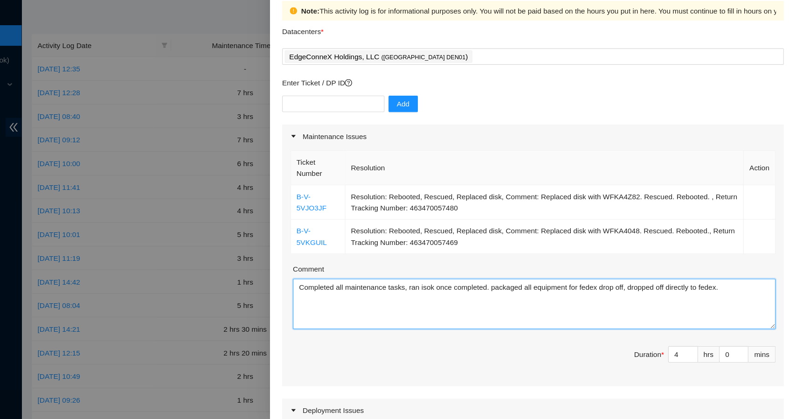
type textarea "Completed all maintenance tasks, ran isok once completed. packaged all equipmen…"
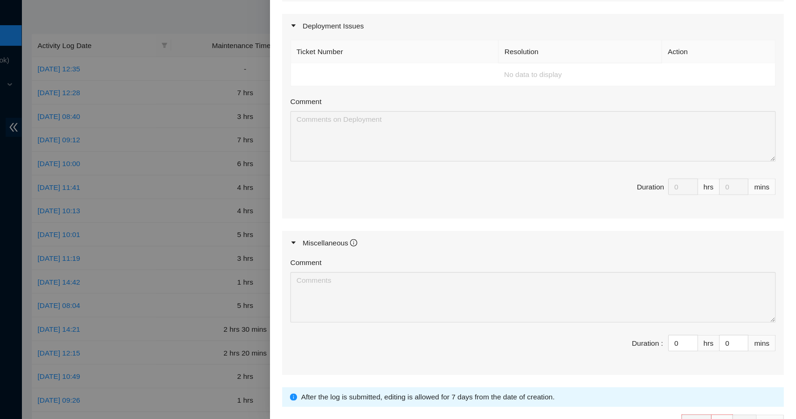
scroll to position [404, 0]
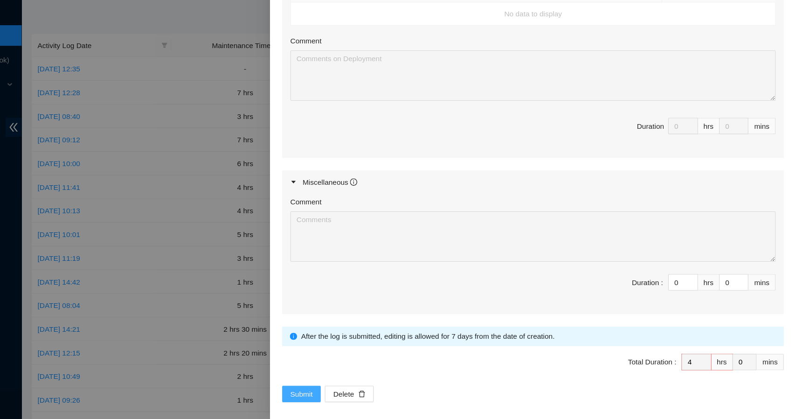
click at [348, 391] on span "Submit" at bounding box center [347, 393] width 21 height 10
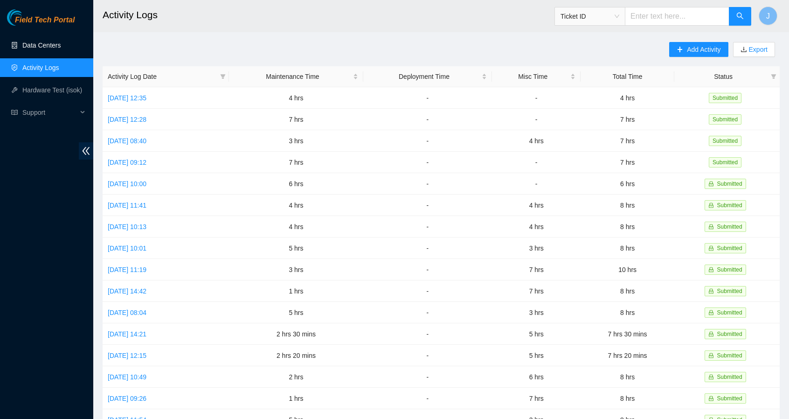
click at [45, 44] on link "Data Centers" at bounding box center [41, 45] width 38 height 7
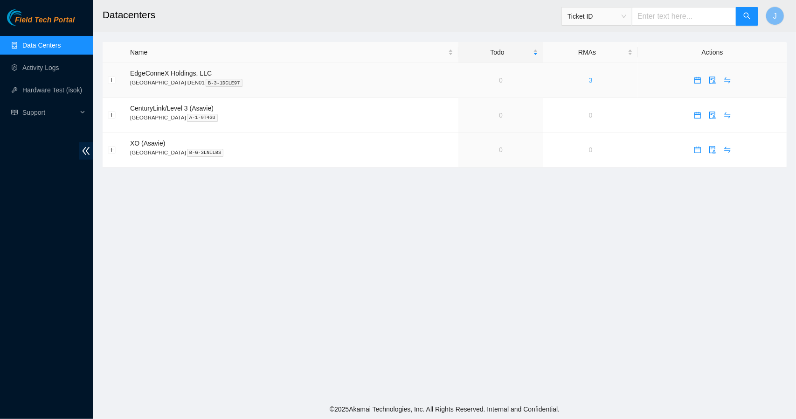
click at [589, 81] on link "3" at bounding box center [591, 80] width 4 height 7
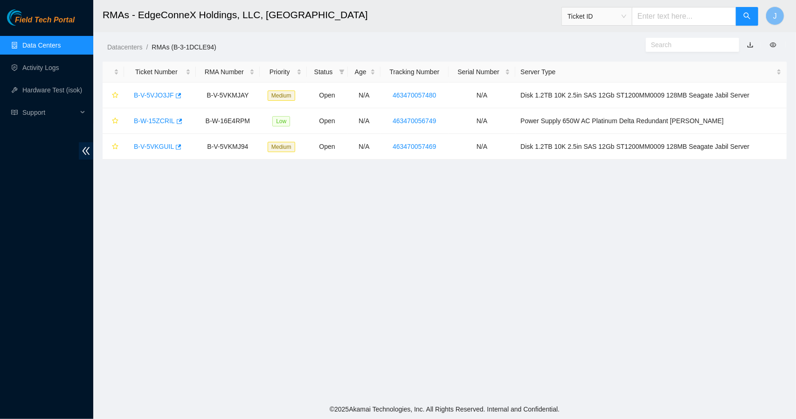
click at [567, 77] on div "Server Type" at bounding box center [651, 72] width 261 height 10
